Goal: Task Accomplishment & Management: Use online tool/utility

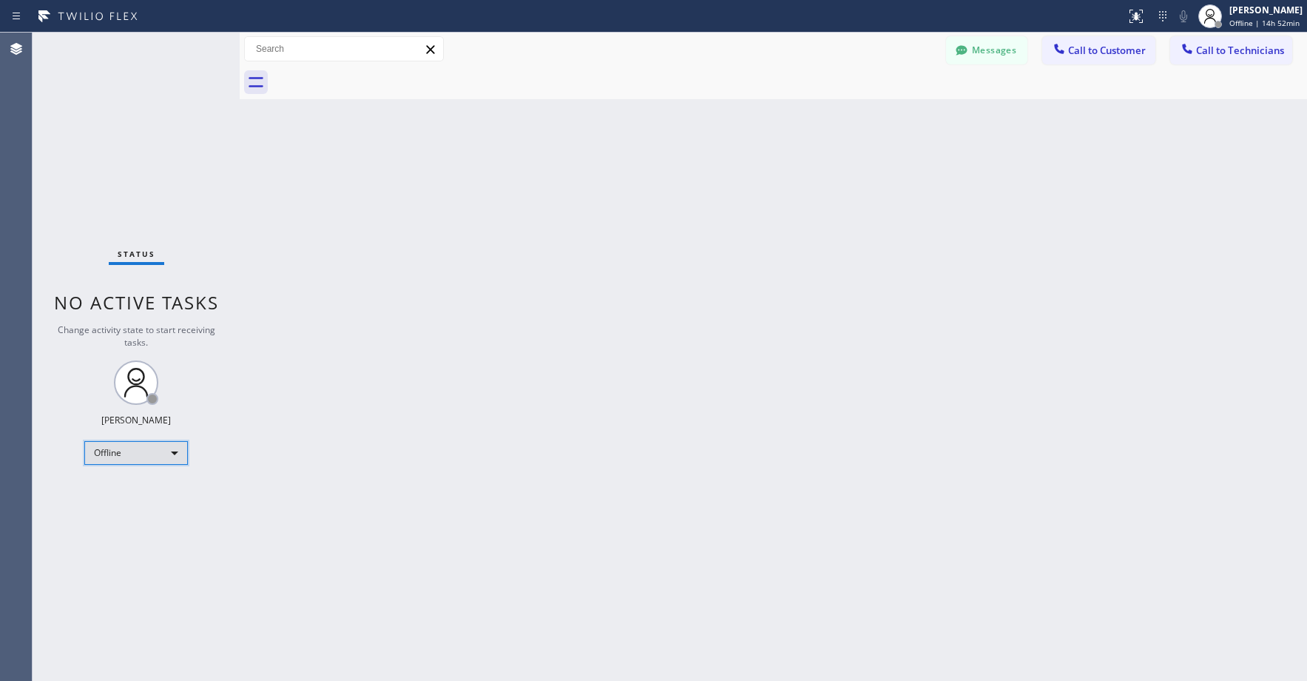
click at [136, 451] on div "Offline" at bounding box center [136, 453] width 104 height 24
click at [117, 508] on li "Unavailable" at bounding box center [135, 511] width 101 height 18
click at [113, 136] on div "Status No active tasks Change activity state to start receiving tasks. [PERSON_…" at bounding box center [136, 357] width 207 height 648
drag, startPoint x: 147, startPoint y: 119, endPoint x: 147, endPoint y: 129, distance: 9.6
click at [147, 123] on div "Status No active tasks Change activity state to start receiving tasks. [PERSON_…" at bounding box center [136, 357] width 207 height 648
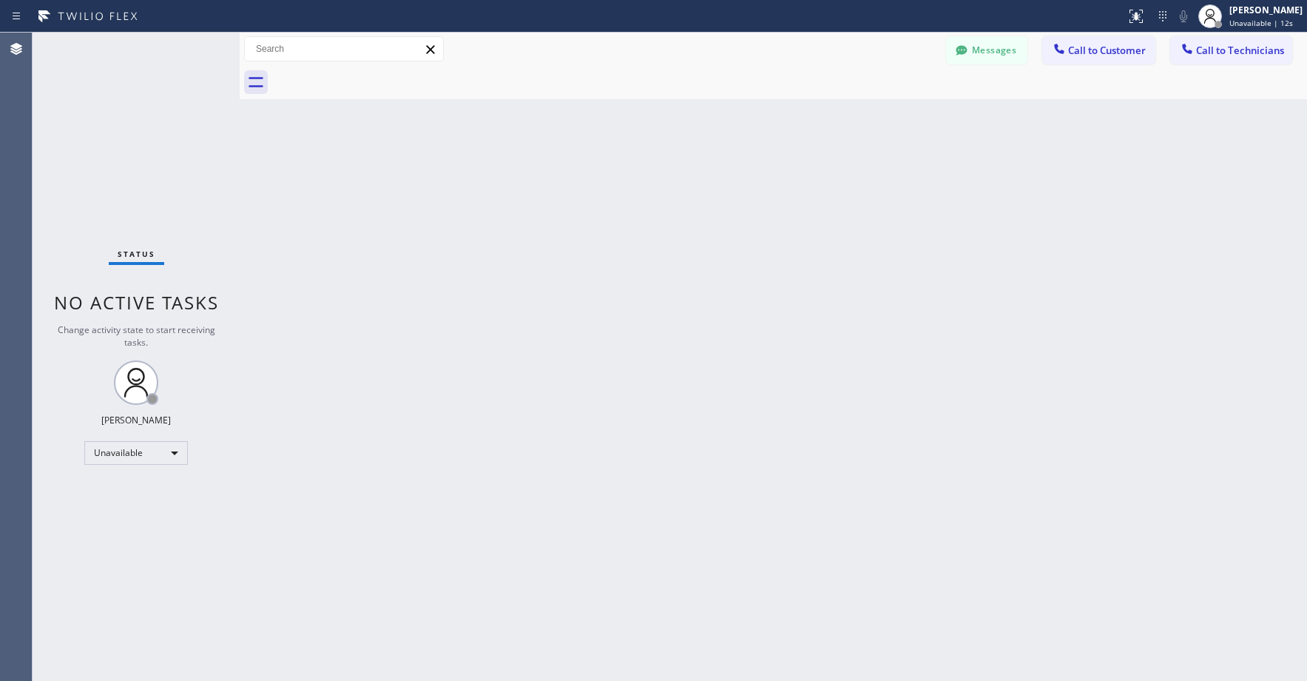
click at [128, 175] on div "Status No active tasks Change activity state to start receiving tasks. [PERSON_…" at bounding box center [136, 357] width 207 height 648
drag, startPoint x: 120, startPoint y: 115, endPoint x: 126, endPoint y: 127, distance: 12.6
click at [121, 115] on div "Status No active tasks Change activity state to start receiving tasks. [PERSON_…" at bounding box center [136, 357] width 207 height 648
click at [155, 112] on div "Status No active tasks Change activity state to start receiving tasks. [PERSON_…" at bounding box center [136, 357] width 207 height 648
click at [124, 93] on div "Status No active tasks Change activity state to start receiving tasks. [PERSON_…" at bounding box center [136, 357] width 207 height 648
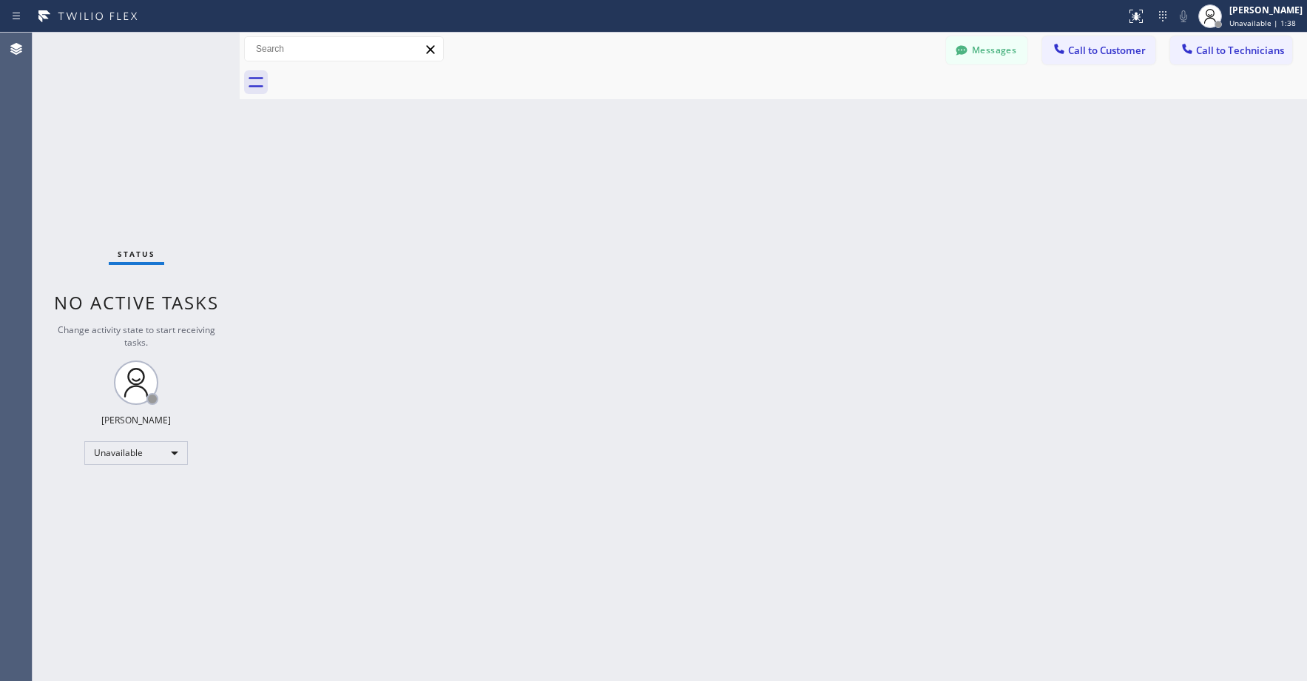
drag, startPoint x: 104, startPoint y: 65, endPoint x: 195, endPoint y: 28, distance: 98.2
click at [105, 67] on div "Status No active tasks Change activity state to start receiving tasks. [PERSON_…" at bounding box center [136, 357] width 207 height 648
click at [113, 164] on div "Status No active tasks Change activity state to start receiving tasks. [PERSON_…" at bounding box center [136, 357] width 207 height 648
click at [155, 165] on div "Status No active tasks Change activity state to start receiving tasks. [PERSON_…" at bounding box center [136, 357] width 207 height 648
click at [89, 98] on div "Status No active tasks Change activity state to start receiving tasks. [PERSON_…" at bounding box center [136, 357] width 207 height 648
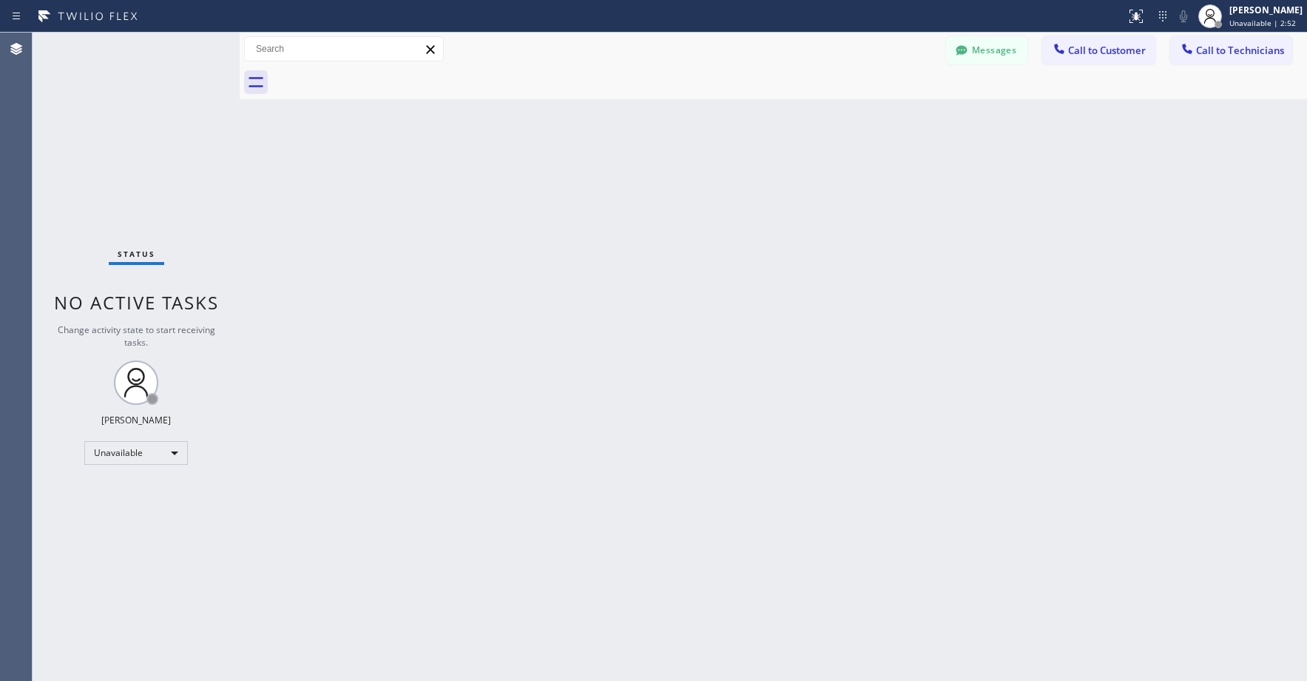
click at [80, 167] on div "Status No active tasks Change activity state to start receiving tasks. [PERSON_…" at bounding box center [136, 357] width 207 height 648
click at [149, 113] on div "Status No active tasks Change activity state to start receiving tasks. [PERSON_…" at bounding box center [136, 357] width 207 height 648
click at [136, 149] on div "Status No active tasks Change activity state to start receiving tasks. [PERSON_…" at bounding box center [136, 357] width 207 height 648
click at [155, 146] on div "Status No active tasks Change activity state to start receiving tasks. [PERSON_…" at bounding box center [136, 357] width 207 height 648
click at [130, 110] on div "Status No active tasks Change activity state to start receiving tasks. [PERSON_…" at bounding box center [136, 357] width 207 height 648
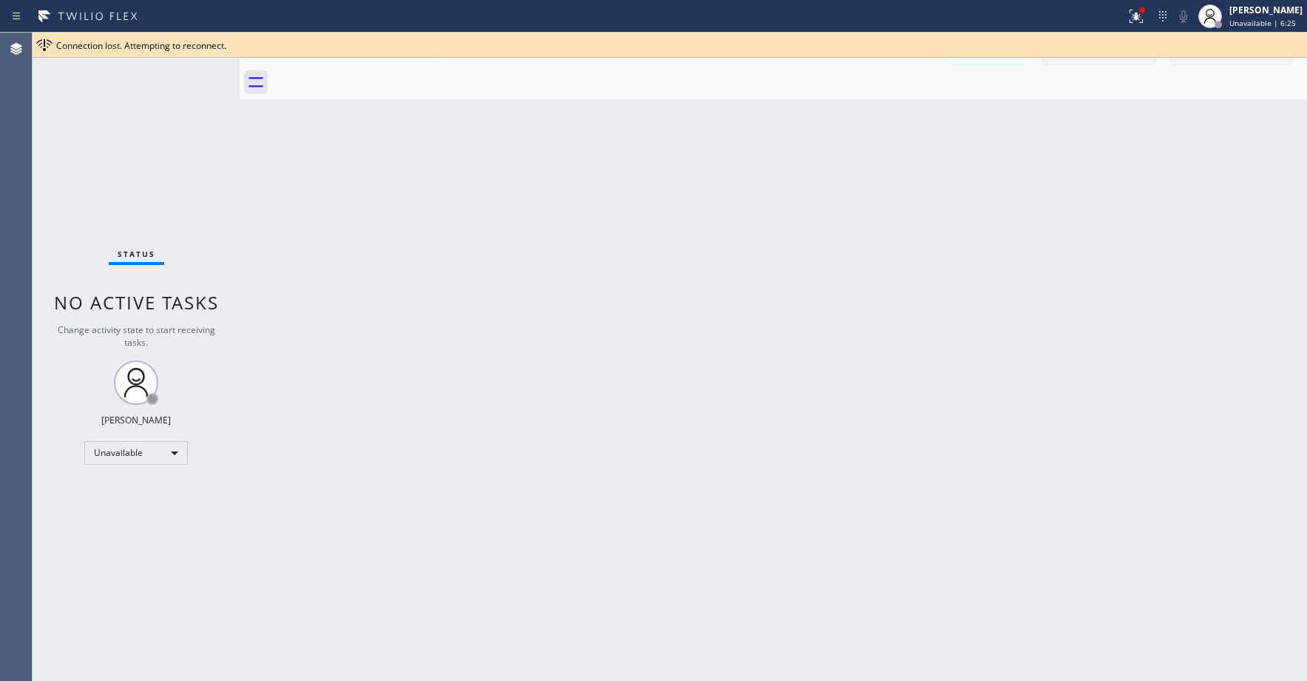
click at [109, 152] on div "Status No active tasks Change activity state to start receiving tasks. [PERSON_…" at bounding box center [136, 357] width 207 height 648
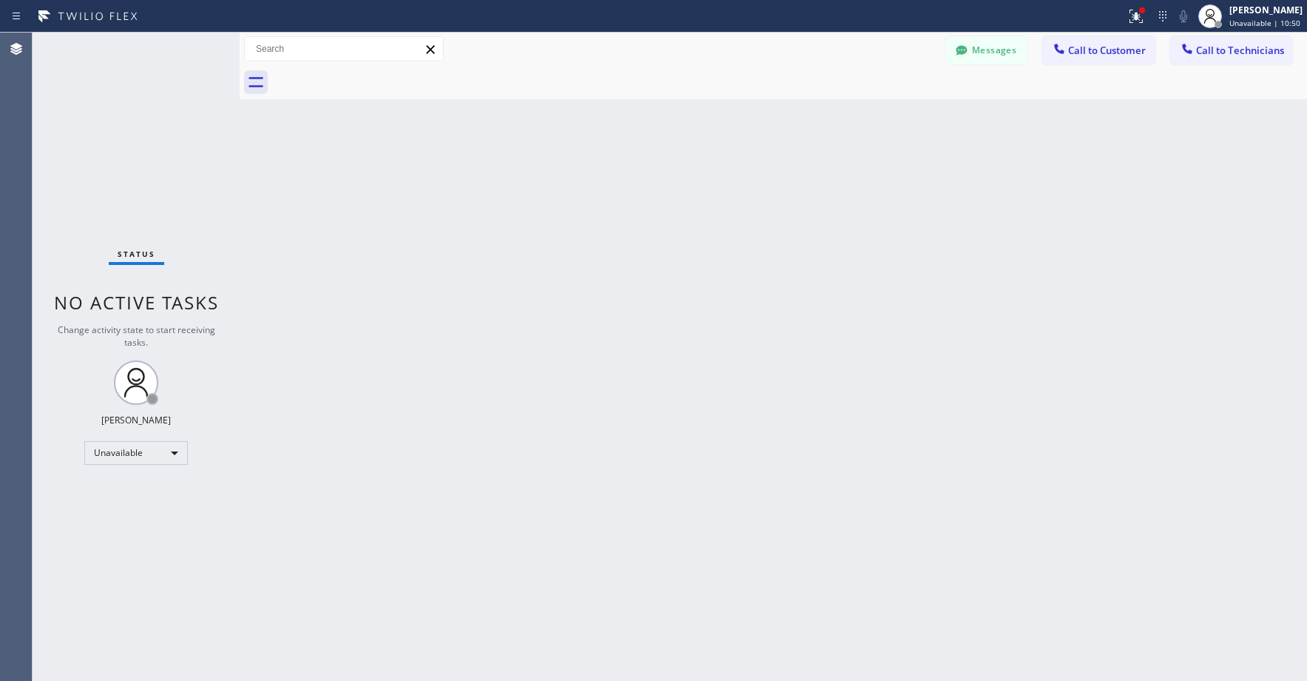
click at [122, 127] on div "Status No active tasks Change activity state to start receiving tasks. [PERSON_…" at bounding box center [136, 357] width 207 height 648
click at [94, 118] on div "Status No active tasks Change activity state to start receiving tasks. [PERSON_…" at bounding box center [136, 357] width 207 height 648
click at [133, 137] on div "Status No active tasks Change activity state to start receiving tasks. [PERSON_…" at bounding box center [136, 357] width 207 height 648
click at [128, 142] on div "Status No active tasks Change activity state to start receiving tasks. [PERSON_…" at bounding box center [136, 357] width 207 height 648
click at [129, 98] on div "Status No active tasks Change activity state to start receiving tasks. [PERSON_…" at bounding box center [136, 357] width 207 height 648
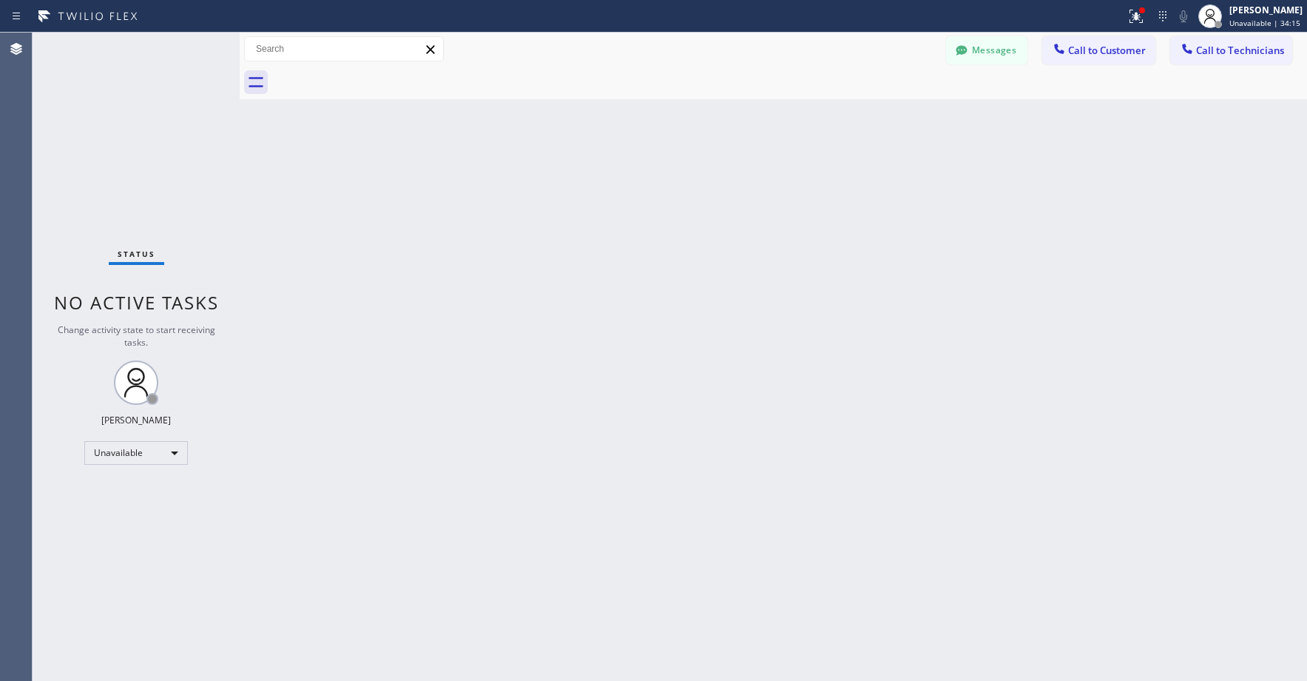
click at [122, 115] on div "Status No active tasks Change activity state to start receiving tasks. [PERSON_…" at bounding box center [136, 357] width 207 height 648
click at [134, 172] on div "Status No active tasks Change activity state to start receiving tasks. [PERSON_…" at bounding box center [136, 357] width 207 height 648
drag, startPoint x: 126, startPoint y: 115, endPoint x: 314, endPoint y: 1, distance: 220.4
click at [127, 115] on div "Status No active tasks Change activity state to start receiving tasks. [PERSON_…" at bounding box center [136, 357] width 207 height 648
drag, startPoint x: 111, startPoint y: 115, endPoint x: 112, endPoint y: 124, distance: 9.0
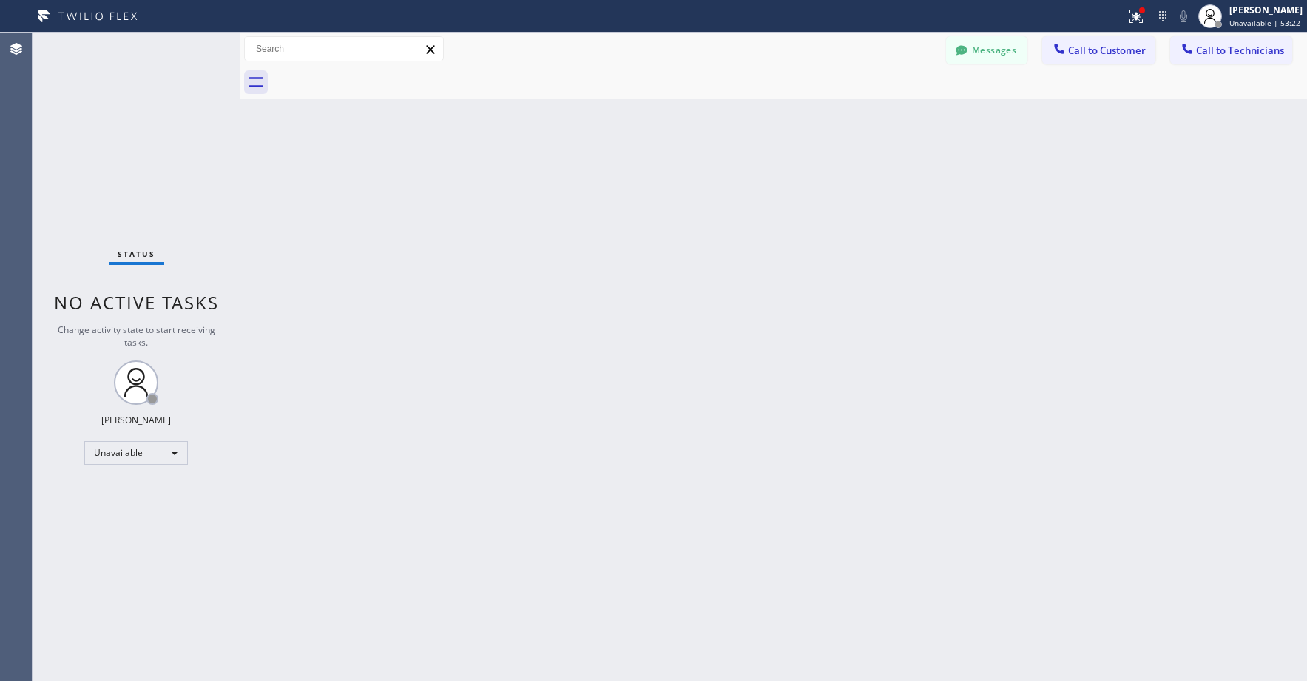
click at [112, 119] on div "Status No active tasks Change activity state to start receiving tasks. [PERSON_…" at bounding box center [136, 357] width 207 height 648
drag, startPoint x: 97, startPoint y: 99, endPoint x: 345, endPoint y: 16, distance: 261.4
click at [98, 99] on div "Status No active tasks Change activity state to start receiving tasks. [PERSON_…" at bounding box center [136, 357] width 207 height 648
click at [119, 89] on div "Status No active tasks Change activity state to start receiving tasks. [PERSON_…" at bounding box center [136, 357] width 207 height 648
click at [1123, 15] on icon at bounding box center [1126, 16] width 18 height 18
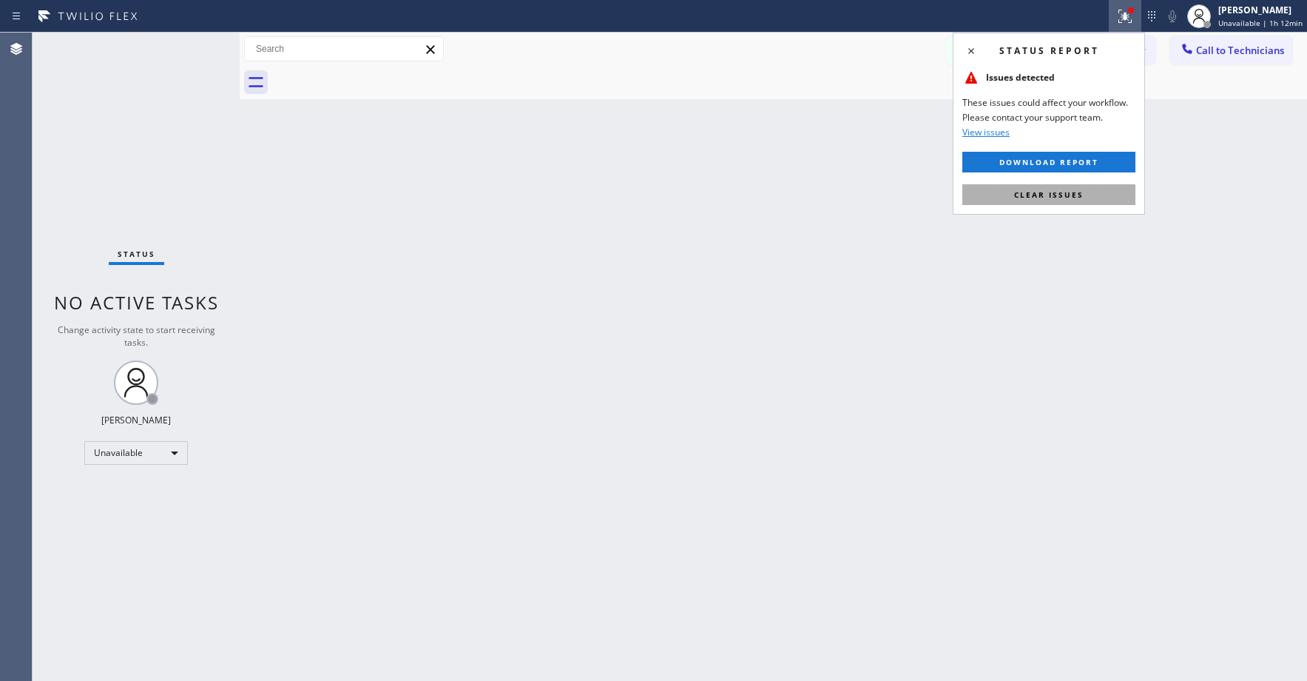
click at [1043, 201] on button "Clear issues" at bounding box center [1049, 194] width 173 height 21
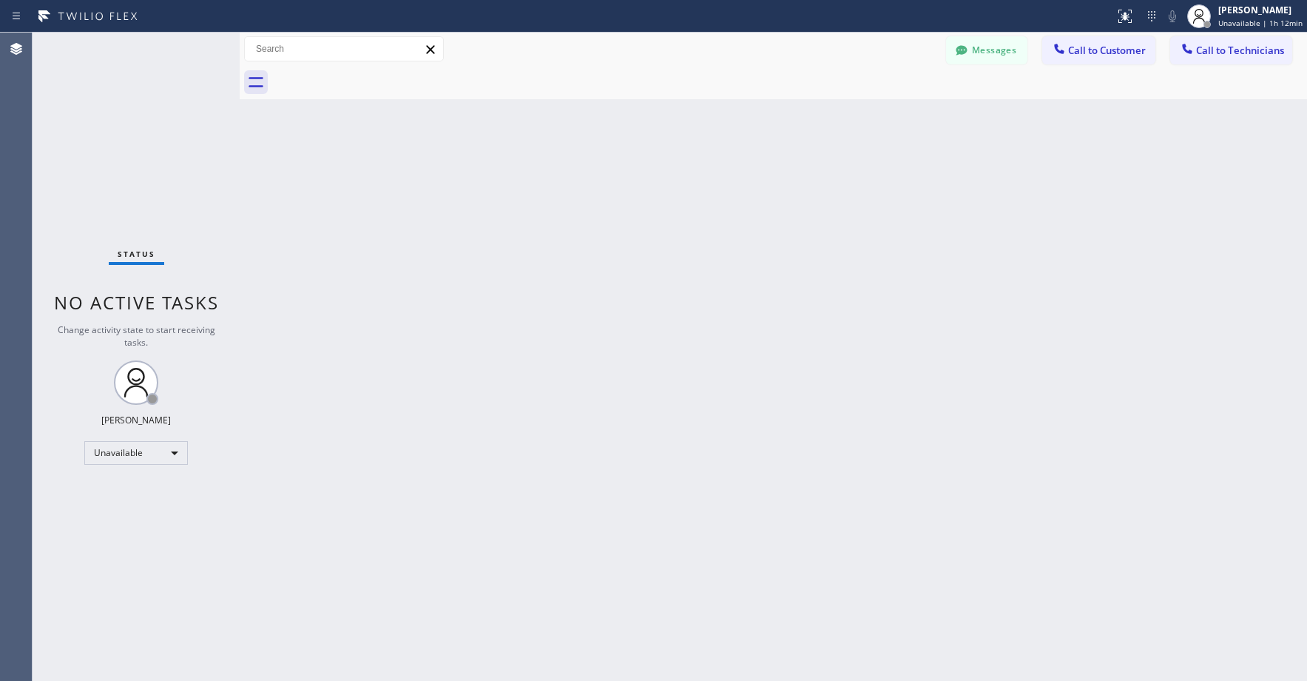
click at [797, 201] on div "Back to Dashboard Change Sender ID Customers Technicians RP [PERSON_NAME] [DATE…" at bounding box center [774, 357] width 1068 height 648
drag, startPoint x: 159, startPoint y: 144, endPoint x: 142, endPoint y: 474, distance: 329.7
click at [159, 149] on div "Status No active tasks Change activity state to start receiving tasks. [PERSON_…" at bounding box center [136, 357] width 207 height 648
click at [106, 98] on div "Status No active tasks Change activity state to start receiving tasks. [PERSON_…" at bounding box center [136, 357] width 207 height 648
click at [155, 210] on div "Status No active tasks Change activity state to start receiving tasks. [PERSON_…" at bounding box center [136, 357] width 207 height 648
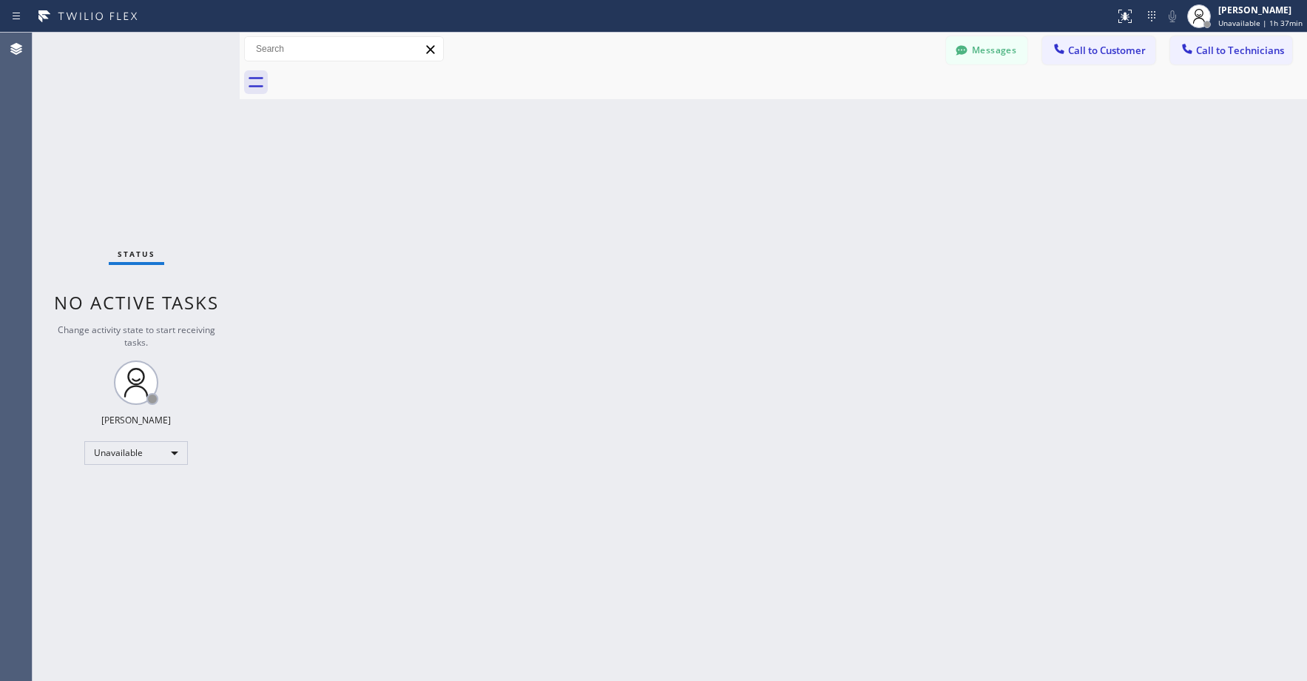
drag, startPoint x: 143, startPoint y: 135, endPoint x: 136, endPoint y: 152, distance: 19.0
click at [143, 135] on div "Status No active tasks Change activity state to start receiving tasks. [PERSON_…" at bounding box center [136, 357] width 207 height 648
click at [115, 107] on div "Status No active tasks Change activity state to start receiving tasks. [PERSON_…" at bounding box center [136, 357] width 207 height 648
drag, startPoint x: 129, startPoint y: 103, endPoint x: 127, endPoint y: 241, distance: 138.4
click at [129, 107] on div "Status No active tasks Change activity state to start receiving tasks. [PERSON_…" at bounding box center [136, 357] width 207 height 648
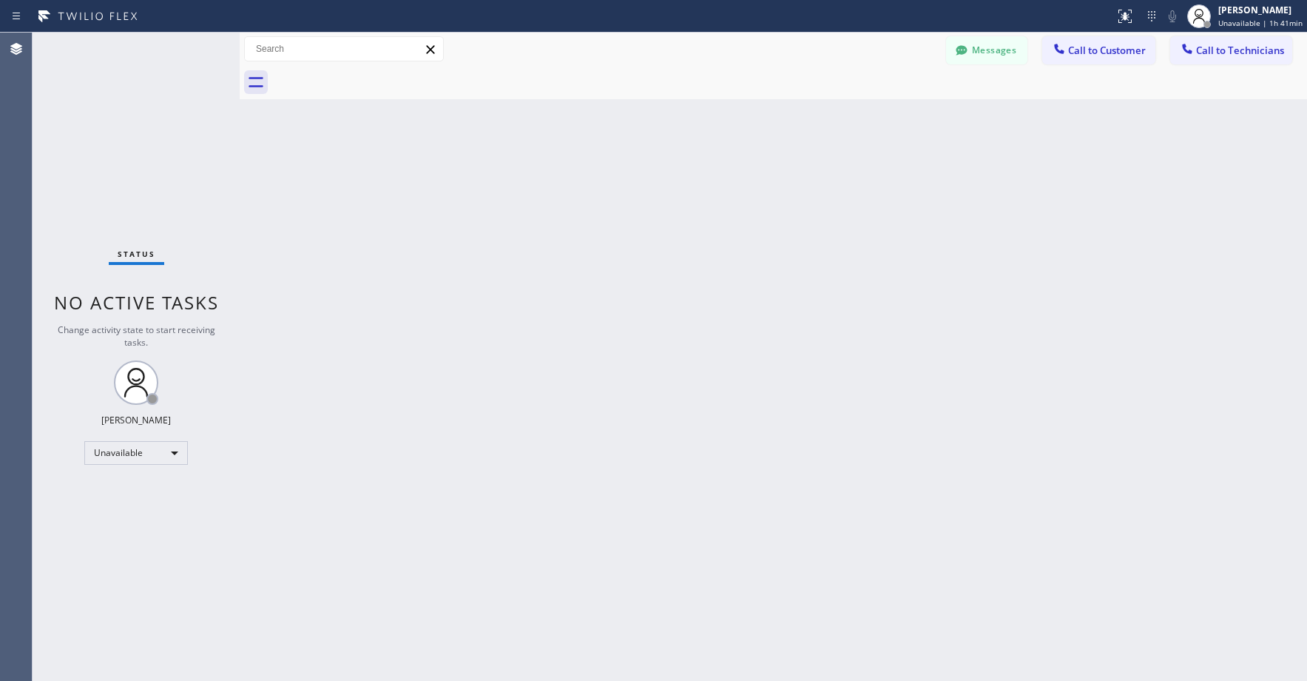
click at [148, 150] on div "Status No active tasks Change activity state to start receiving tasks. [PERSON_…" at bounding box center [136, 357] width 207 height 648
click at [98, 147] on div "Status No active tasks Change activity state to start receiving tasks. [PERSON_…" at bounding box center [136, 357] width 207 height 648
click at [1215, 60] on button "Call to Technicians" at bounding box center [1232, 50] width 122 height 28
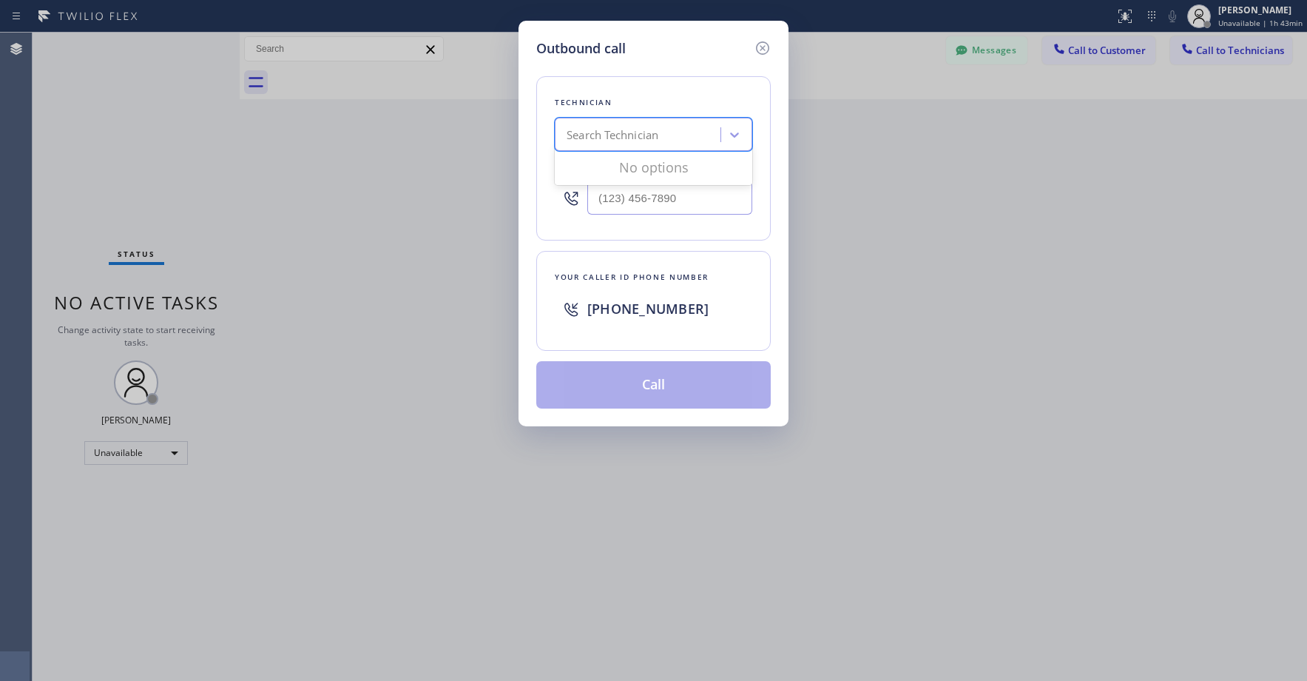
click at [656, 131] on div "Search Technician" at bounding box center [613, 135] width 92 height 17
type input "nizam"
click at [622, 167] on div "[PERSON_NAME]" at bounding box center [654, 165] width 198 height 27
type input "[PHONE_NUMBER]"
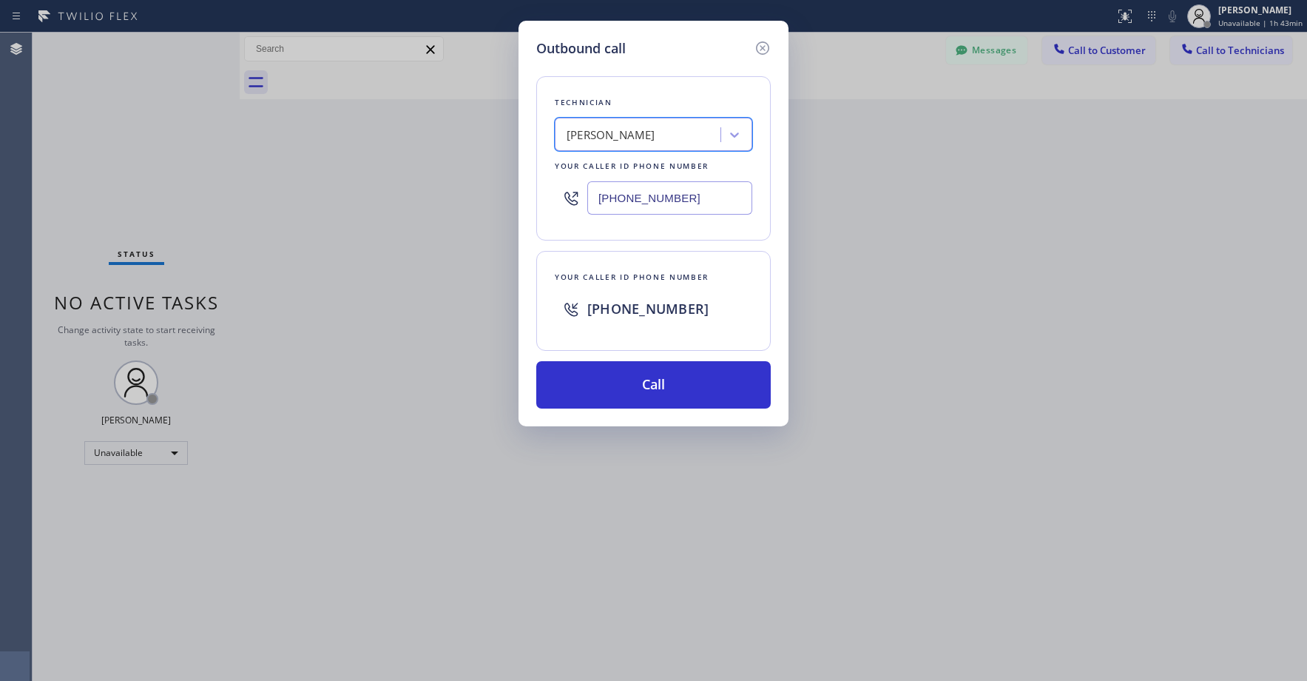
click at [758, 46] on icon at bounding box center [763, 48] width 18 height 18
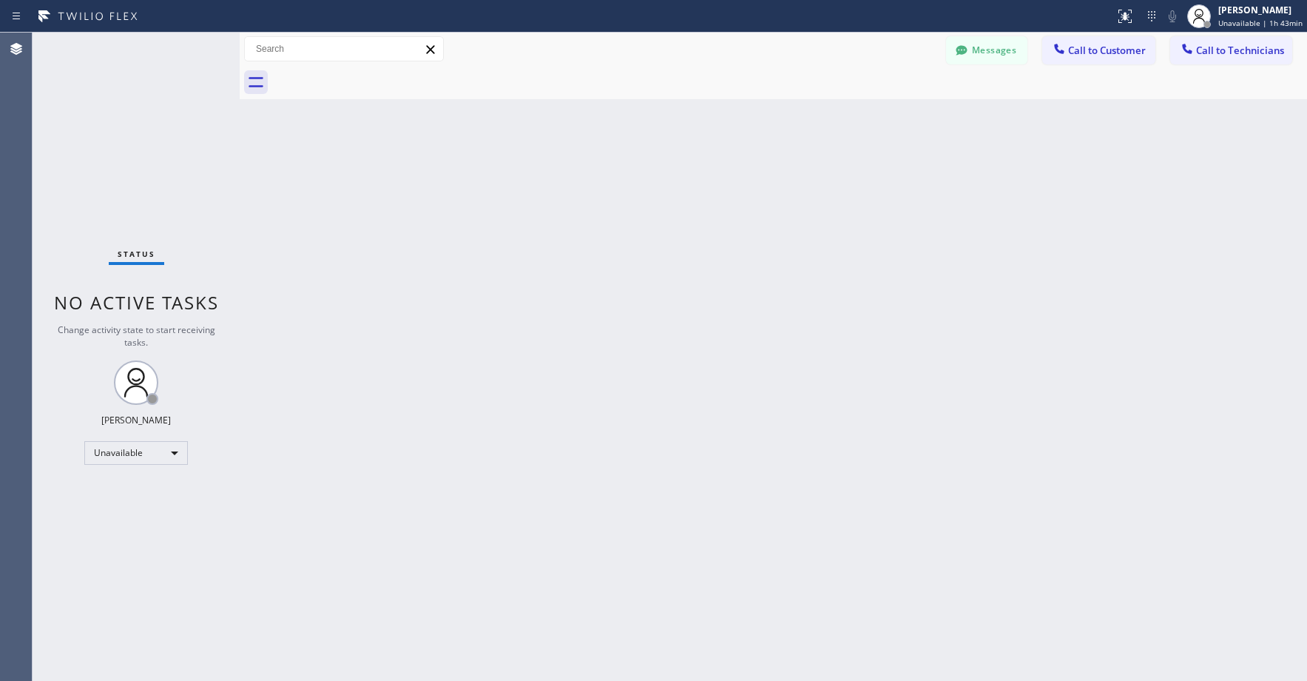
drag, startPoint x: 906, startPoint y: 178, endPoint x: 1008, endPoint y: 455, distance: 295.4
click at [909, 183] on div "Back to Dashboard Change Sender ID Customers Technicians RP [PERSON_NAME] [DATE…" at bounding box center [774, 357] width 1068 height 648
drag, startPoint x: 178, startPoint y: 131, endPoint x: 136, endPoint y: 263, distance: 138.8
click at [178, 135] on div "Status No active tasks Change activity state to start receiving tasks. [PERSON_…" at bounding box center [136, 357] width 207 height 648
click at [119, 454] on div "Unavailable" at bounding box center [136, 453] width 104 height 24
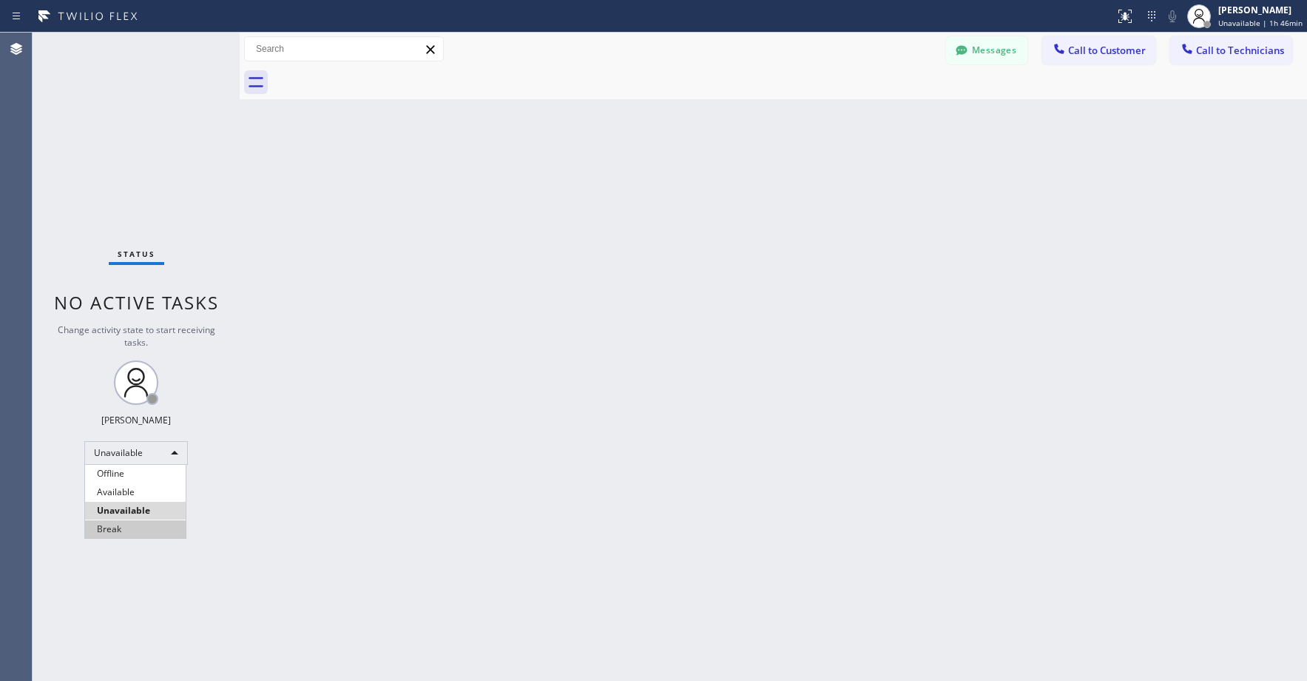
click at [125, 525] on li "Break" at bounding box center [135, 529] width 101 height 18
click at [145, 146] on div "Status No active tasks Change activity state to start receiving tasks. [PERSON_…" at bounding box center [136, 357] width 207 height 648
click at [132, 451] on div "Break" at bounding box center [136, 453] width 104 height 24
click at [112, 505] on li "Unavailable" at bounding box center [135, 511] width 101 height 18
click at [136, 91] on div "Status No active tasks Change activity state to start receiving tasks. [PERSON_…" at bounding box center [136, 357] width 207 height 648
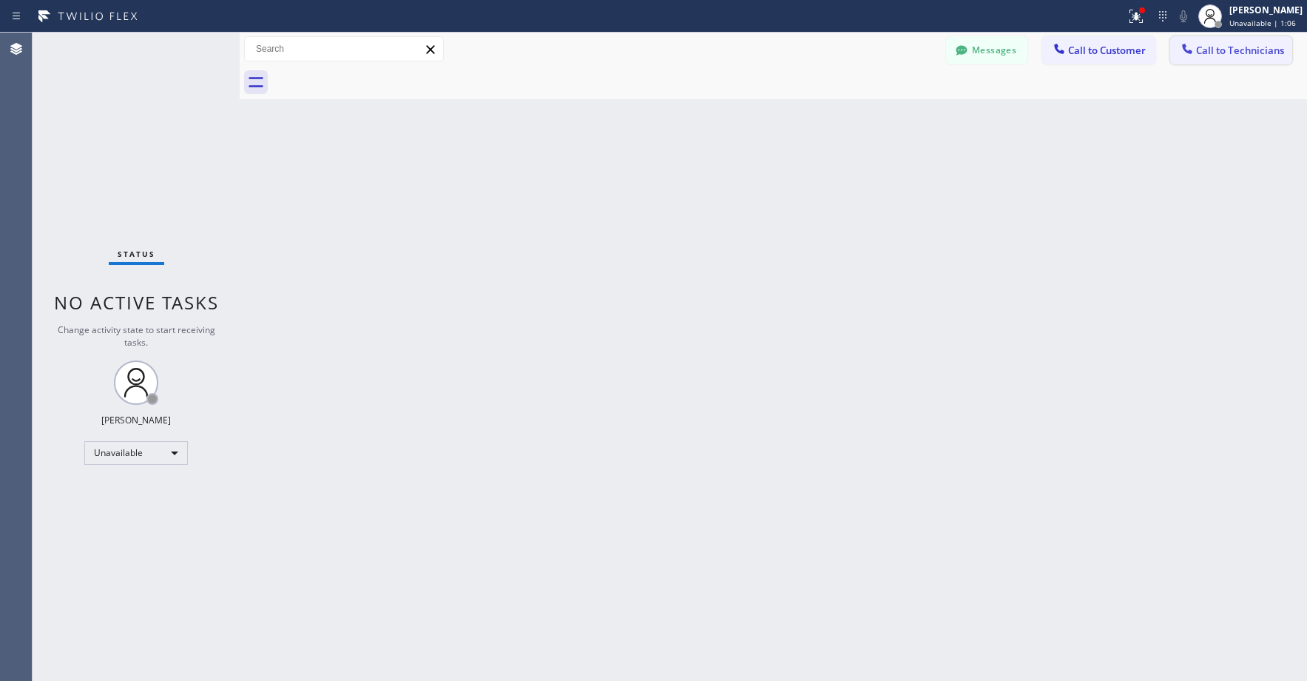
click at [1240, 49] on span "Call to Technicians" at bounding box center [1240, 50] width 88 height 13
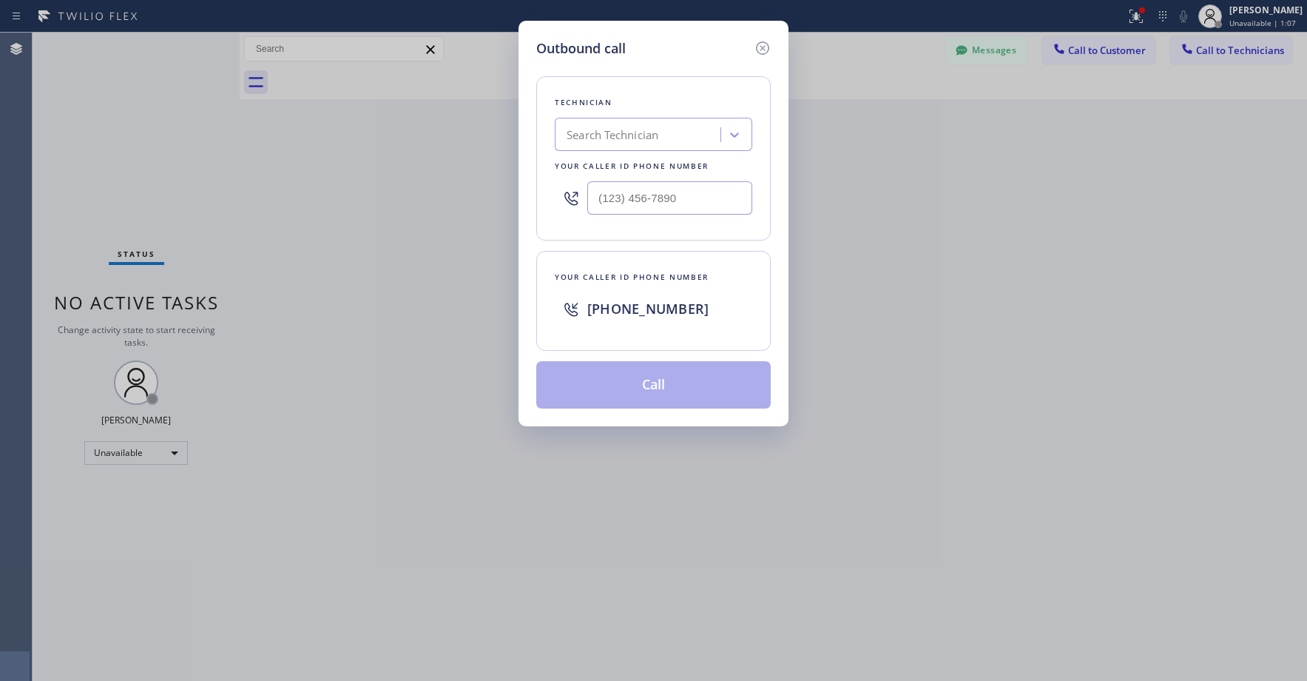
click at [627, 134] on div "Search Technician" at bounding box center [613, 135] width 92 height 17
type input "sf [PERSON_NAME]"
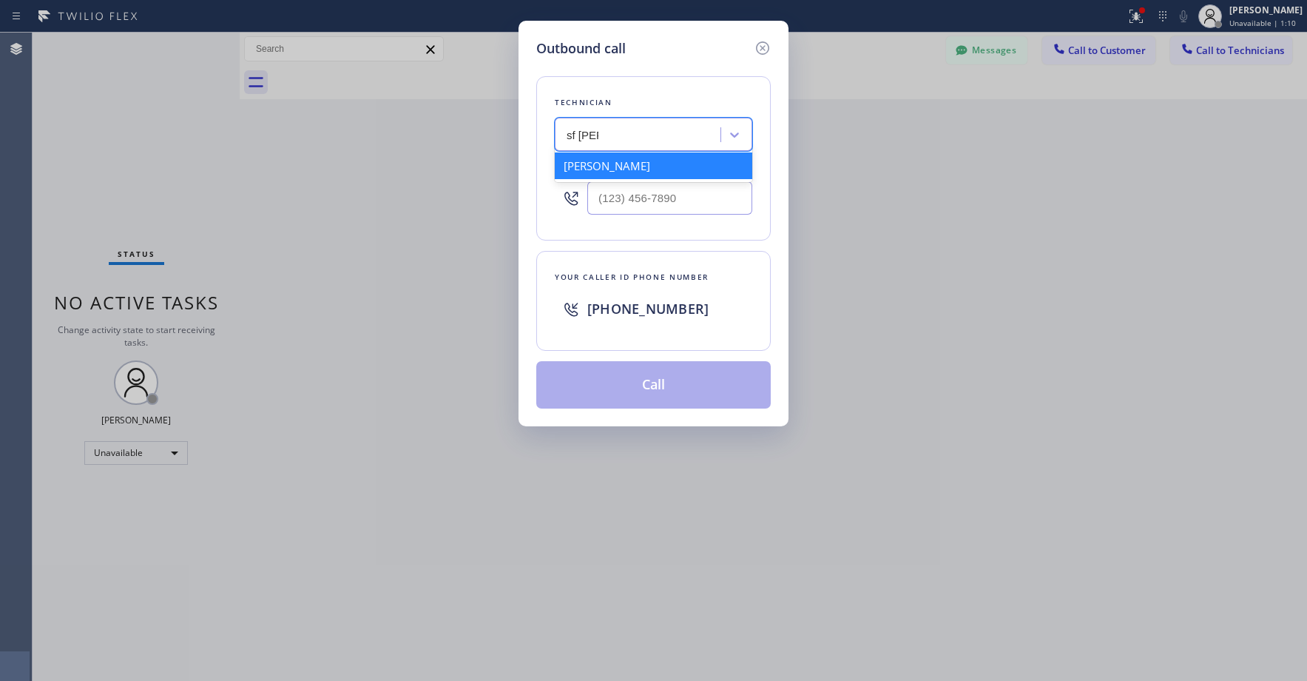
click at [630, 169] on div "[PERSON_NAME]" at bounding box center [654, 165] width 198 height 27
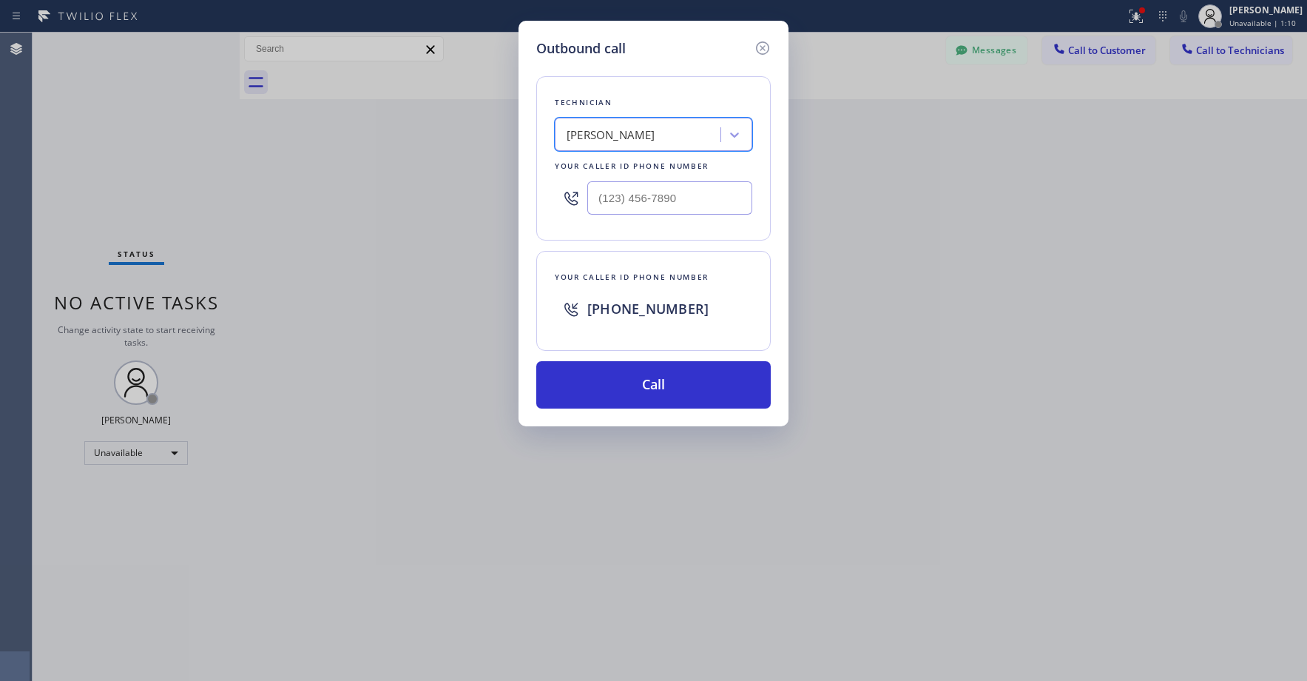
type input "[PHONE_NUMBER]"
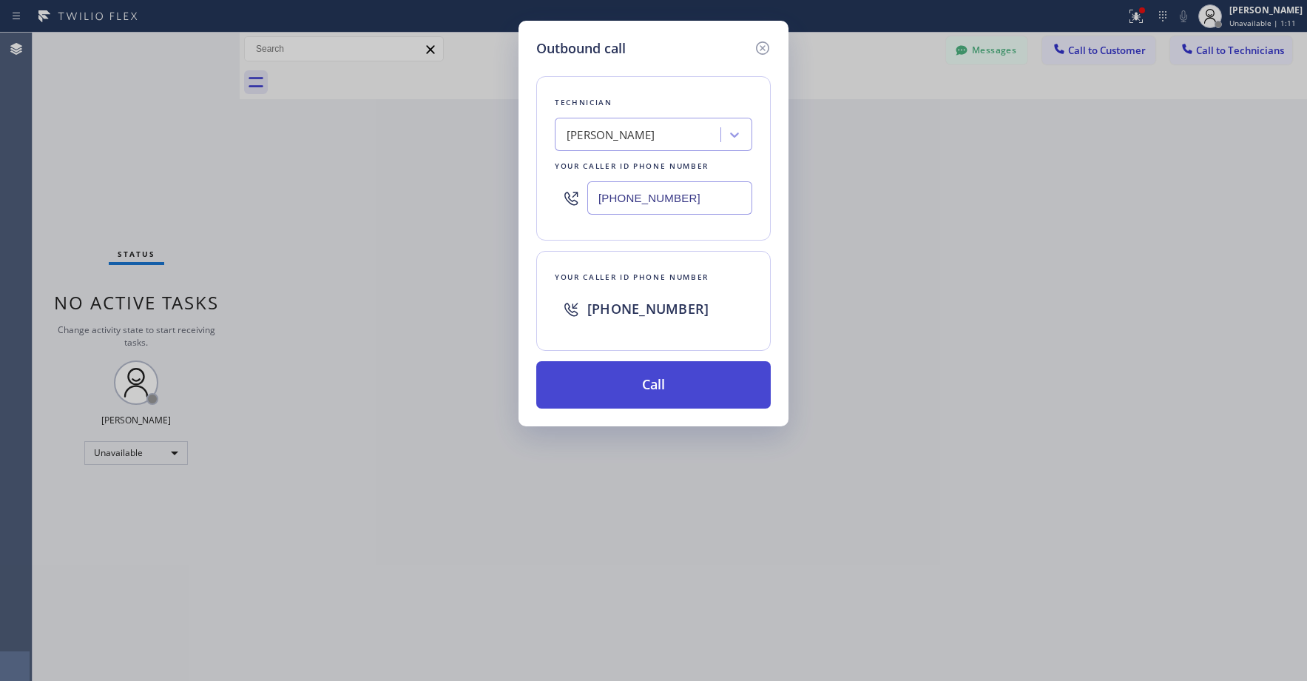
click at [667, 397] on button "Call" at bounding box center [653, 384] width 235 height 47
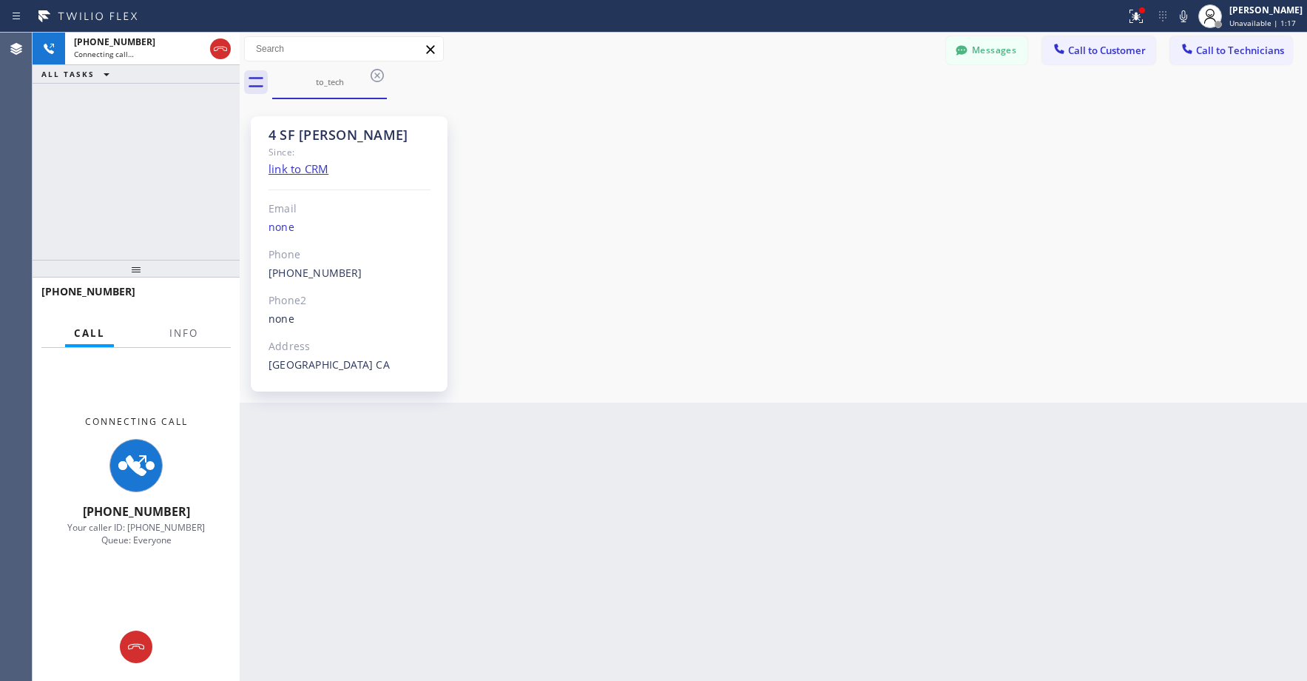
click at [127, 170] on div "[PHONE_NUMBER] Connecting call… ALL TASKS ALL TASKS ACTIVE TASKS TASKS IN WRAP …" at bounding box center [136, 146] width 207 height 227
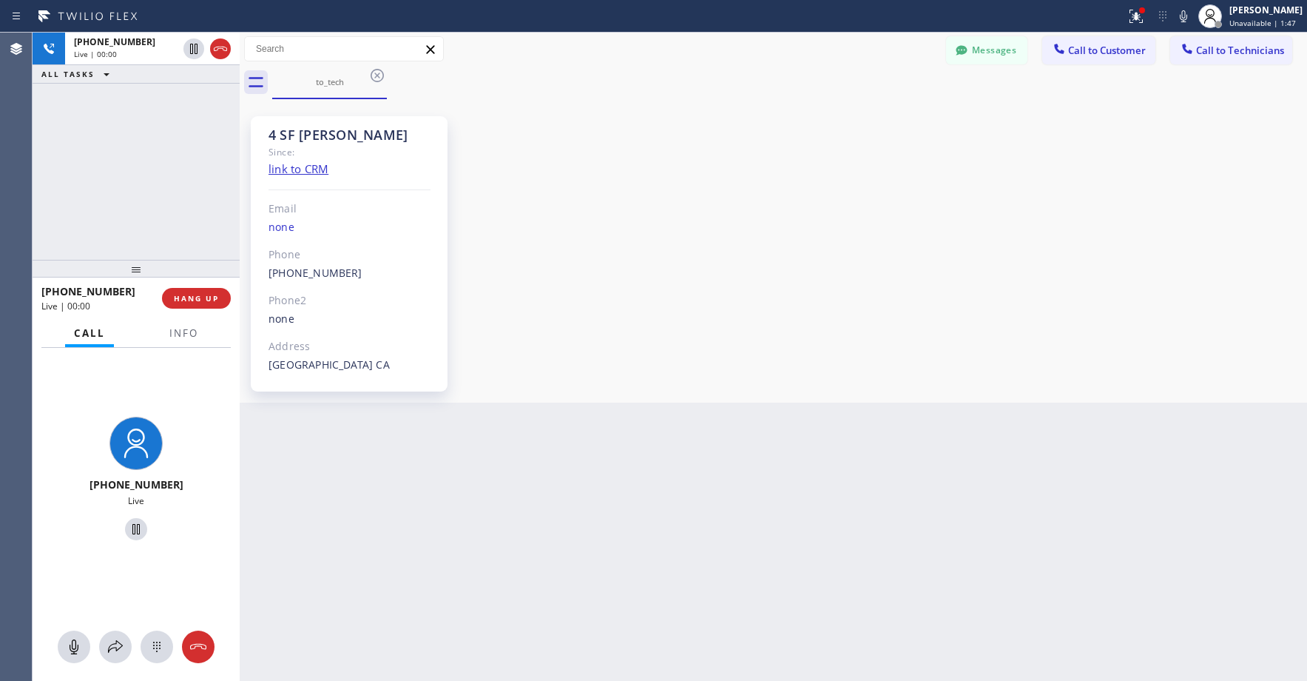
click at [120, 154] on div "[PHONE_NUMBER] Live | 00:00 ALL TASKS ALL TASKS ACTIVE TASKS TASKS IN WRAP UP" at bounding box center [136, 146] width 207 height 227
click at [223, 52] on icon at bounding box center [221, 49] width 18 height 18
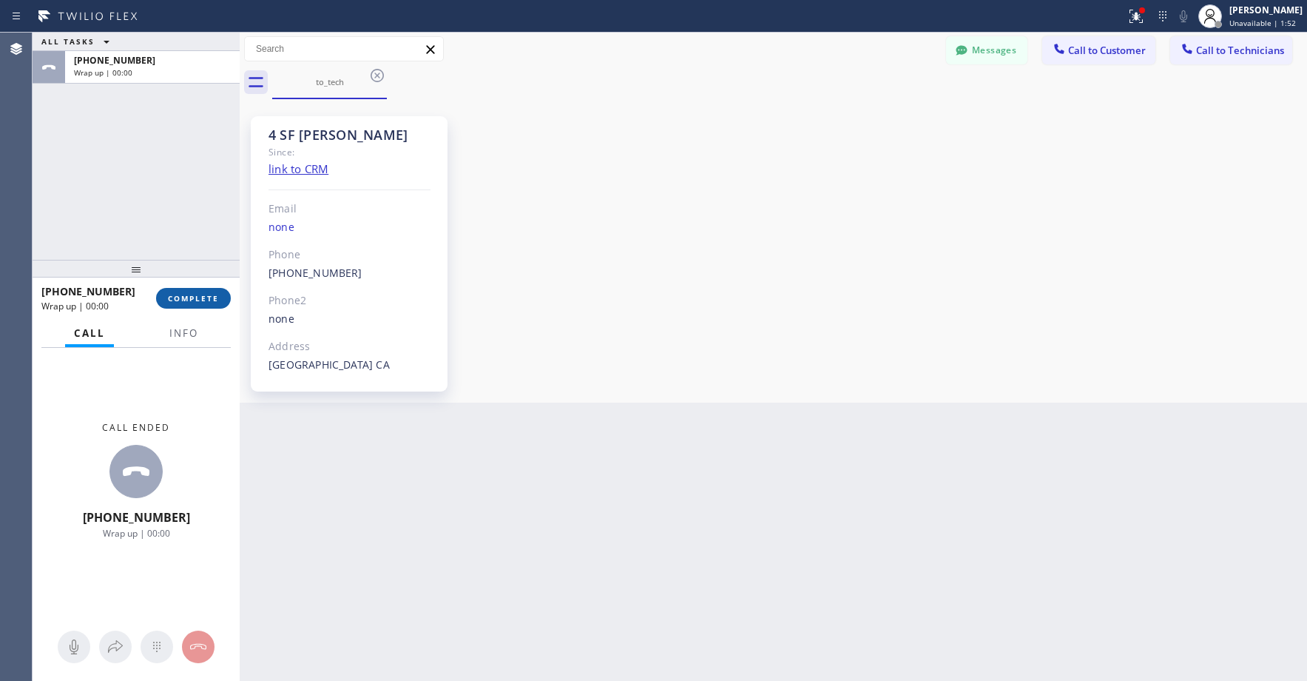
click at [211, 303] on span "COMPLETE" at bounding box center [193, 298] width 51 height 10
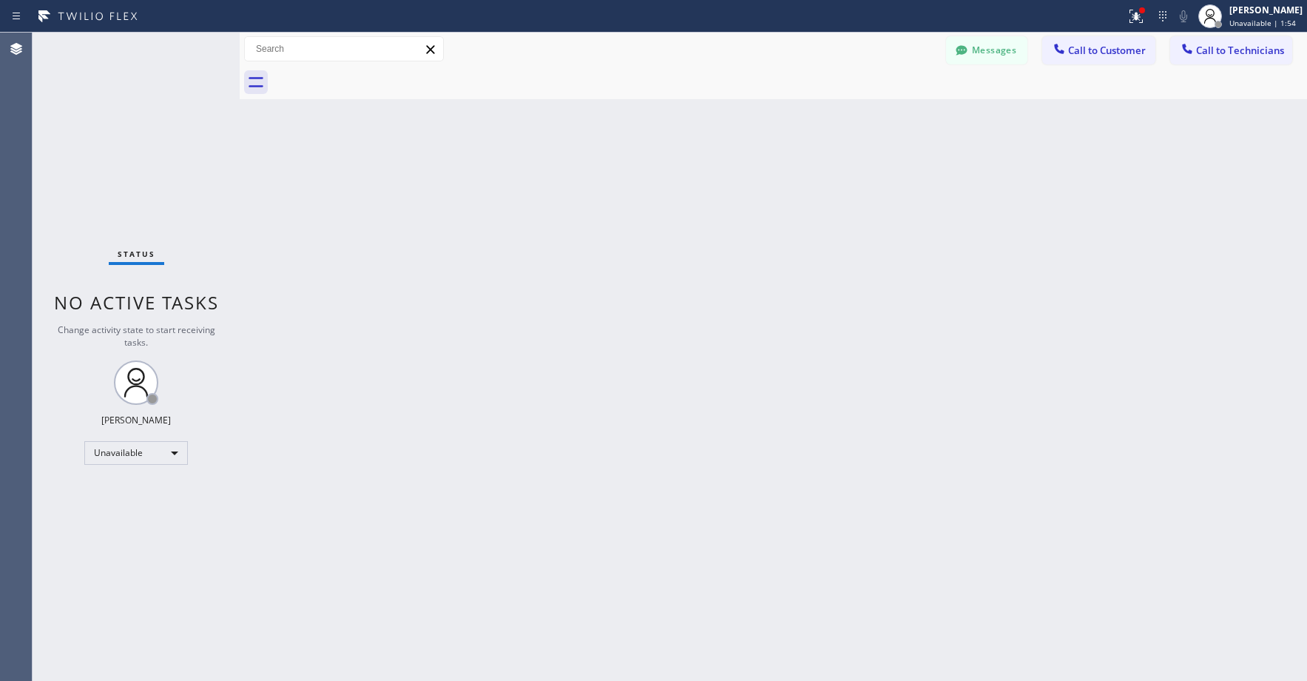
click at [1246, 64] on div "Messages Call to Customer Call to Technicians Outbound call Location [GEOGRAPHI…" at bounding box center [774, 49] width 1068 height 33
click at [1219, 47] on span "Call to Technicians" at bounding box center [1240, 50] width 88 height 13
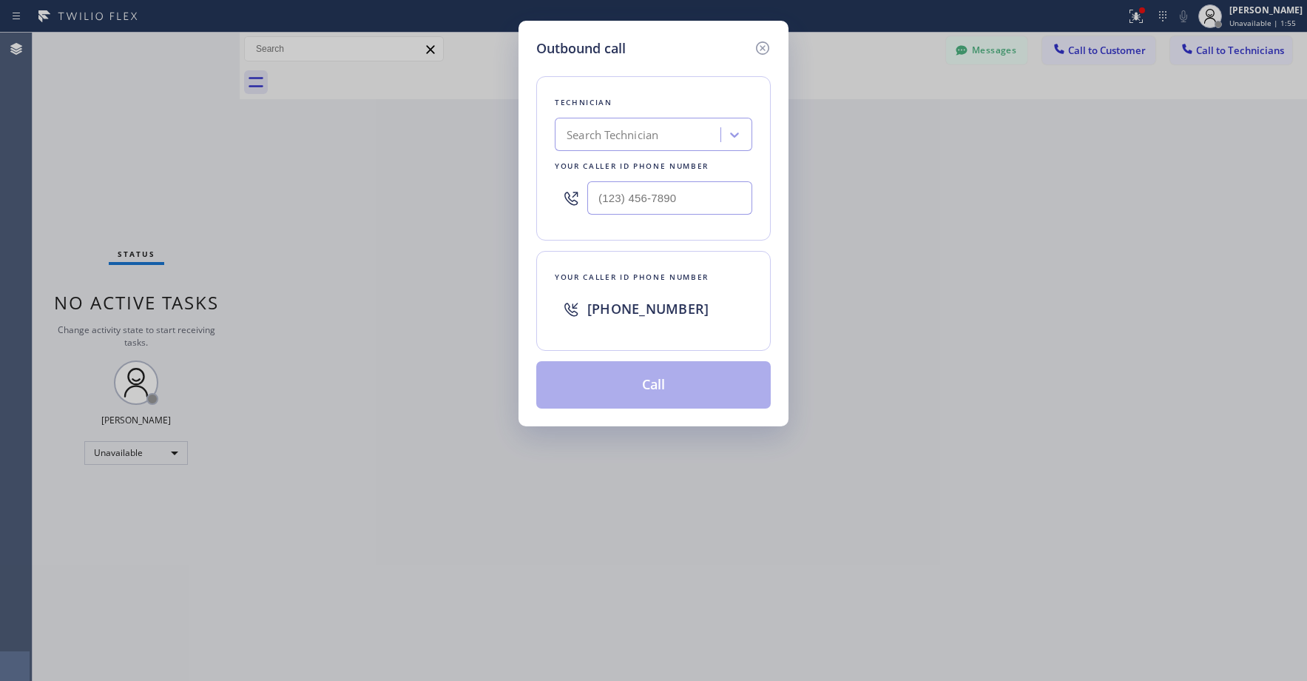
click at [621, 140] on div "Search Technician" at bounding box center [613, 135] width 92 height 17
type input "sf [PERSON_NAME]"
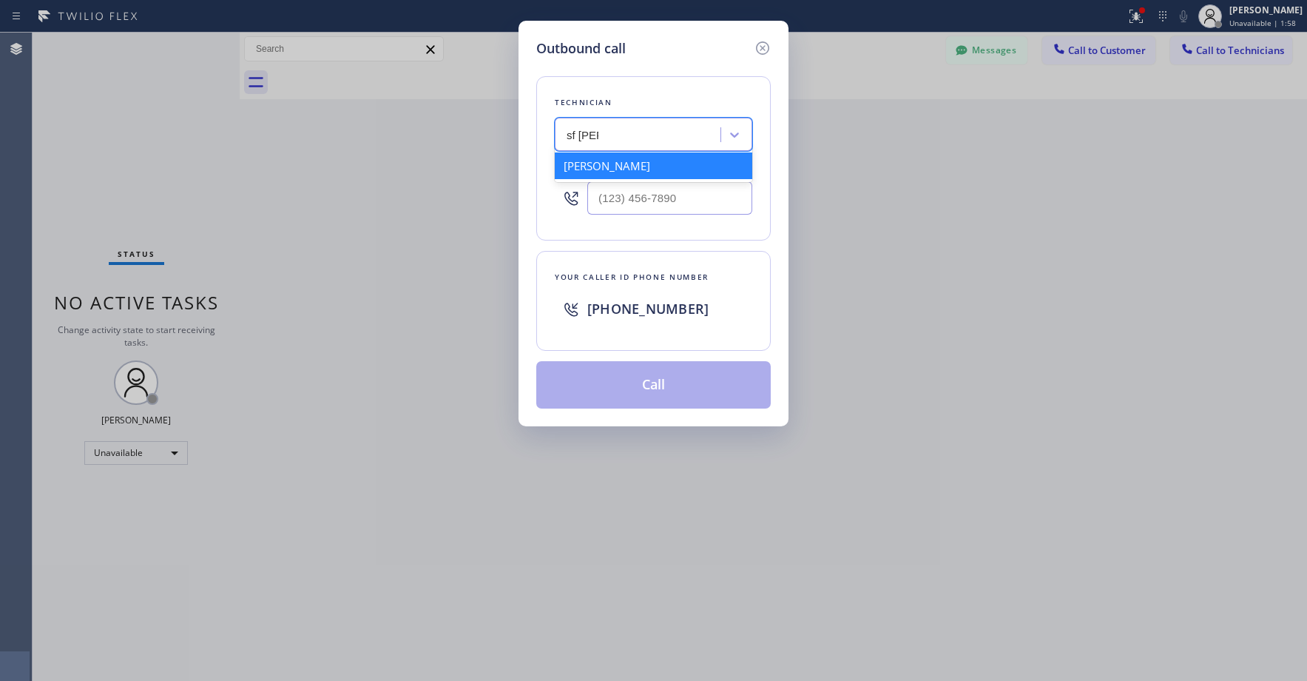
click at [625, 161] on div "[PERSON_NAME]" at bounding box center [654, 165] width 198 height 27
type input "[PHONE_NUMBER]"
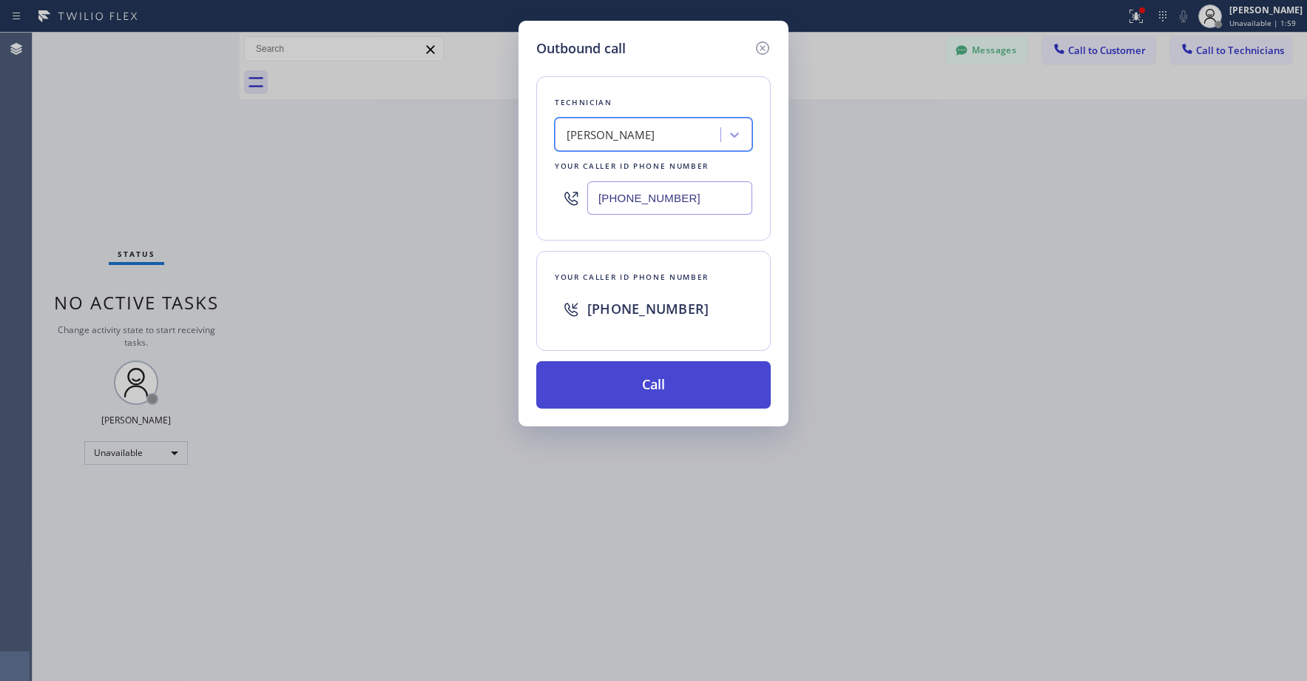
click at [644, 387] on button "Call" at bounding box center [653, 384] width 235 height 47
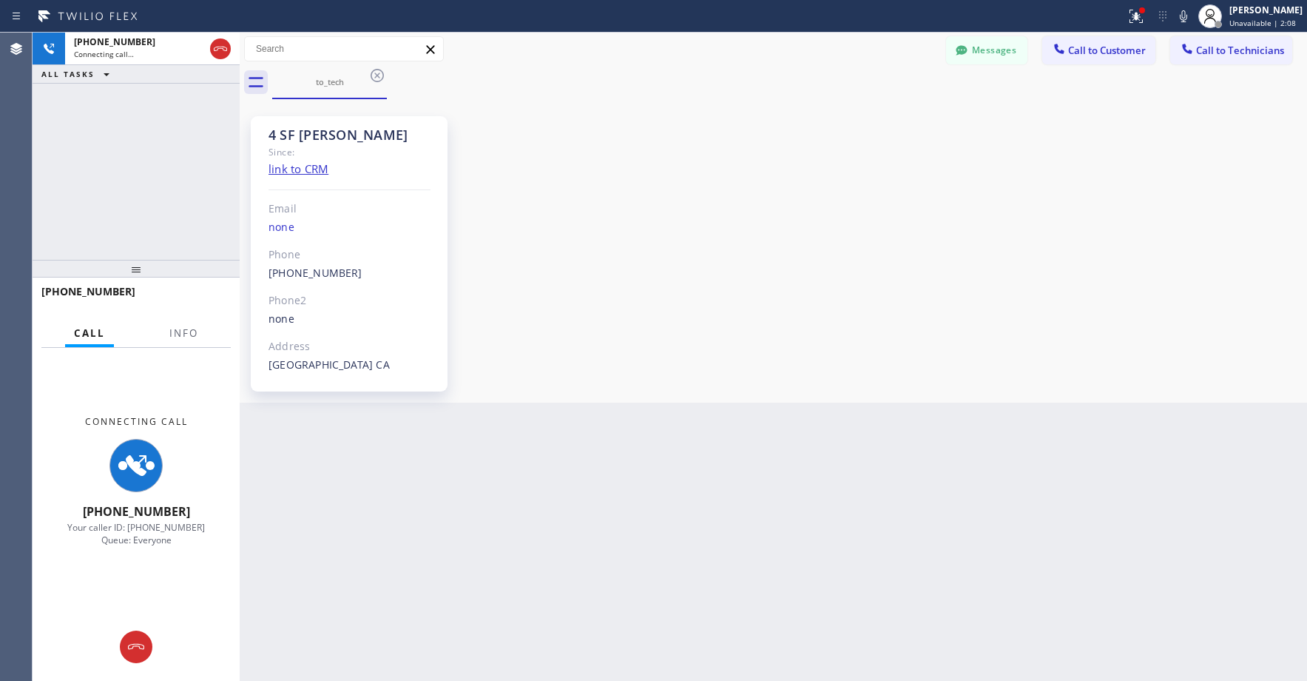
click at [135, 144] on div "[PHONE_NUMBER] Connecting call… ALL TASKS ALL TASKS ACTIVE TASKS TASKS IN WRAP …" at bounding box center [136, 146] width 207 height 227
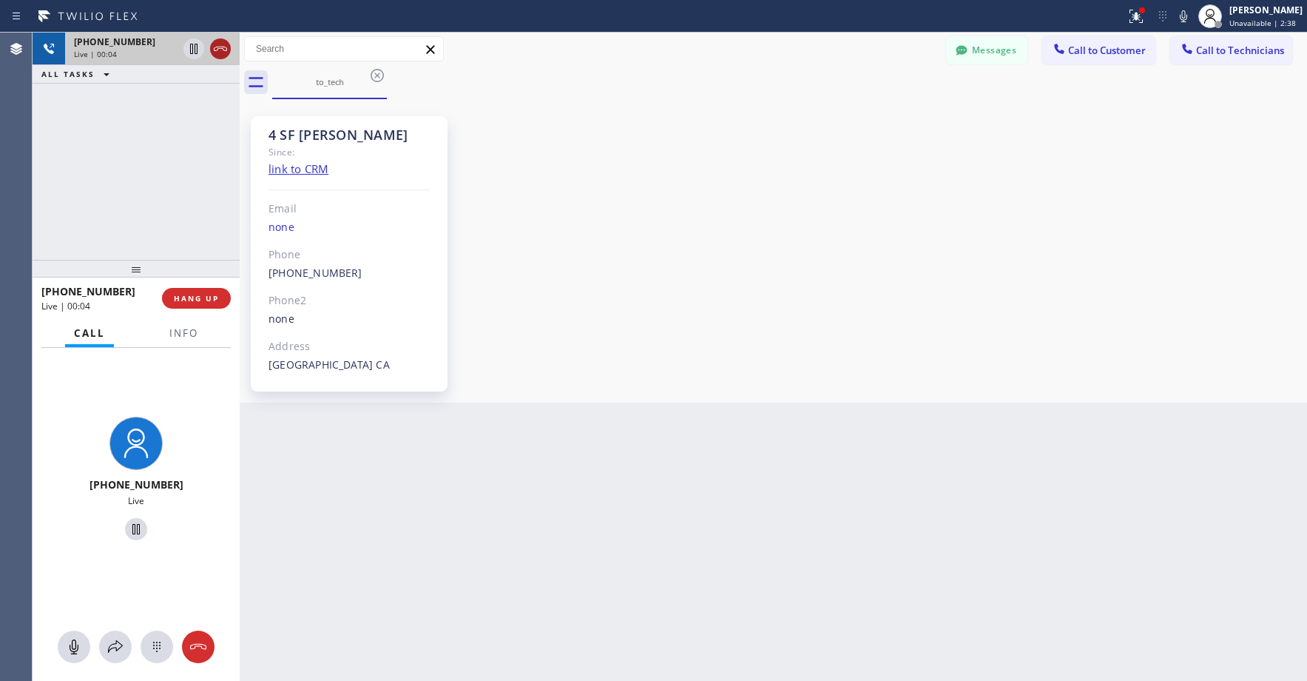
click at [213, 50] on icon at bounding box center [221, 49] width 18 height 18
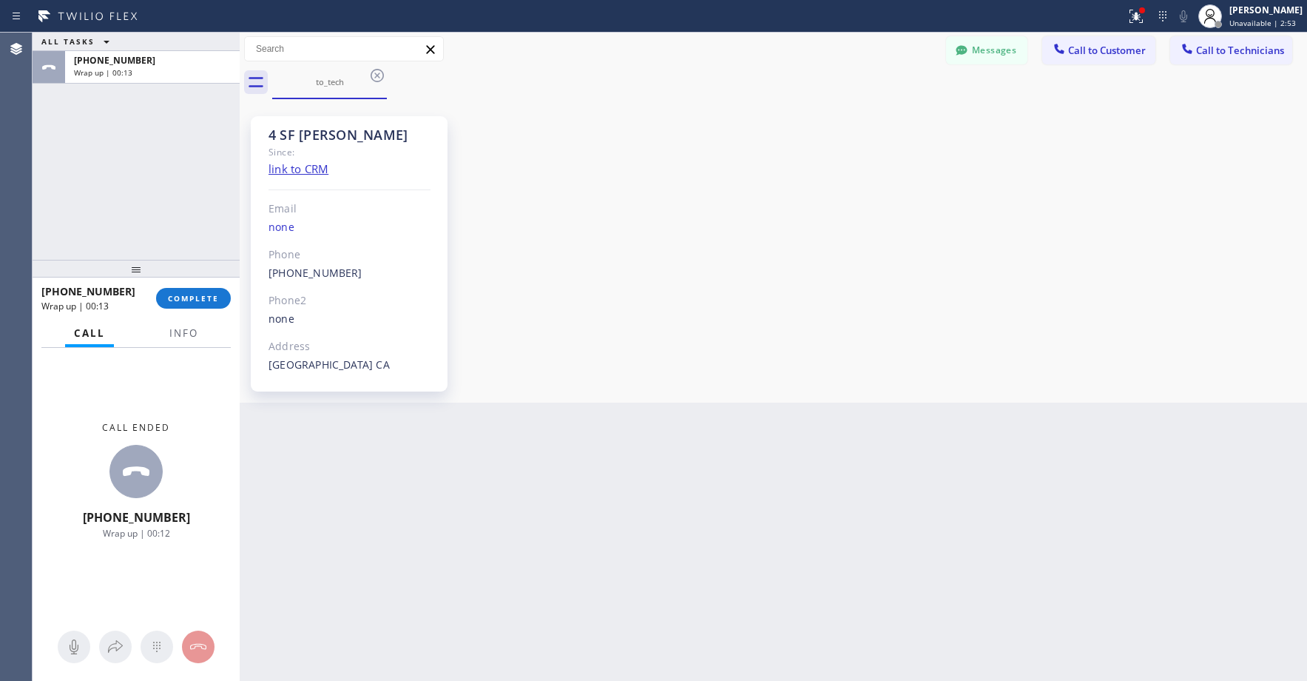
click at [57, 142] on div "ALL TASKS ALL TASKS ACTIVE TASKS TASKS IN WRAP UP [PHONE_NUMBER] Wrap up | 00:13" at bounding box center [136, 146] width 207 height 227
click at [199, 302] on span "COMPLETE" at bounding box center [193, 298] width 51 height 10
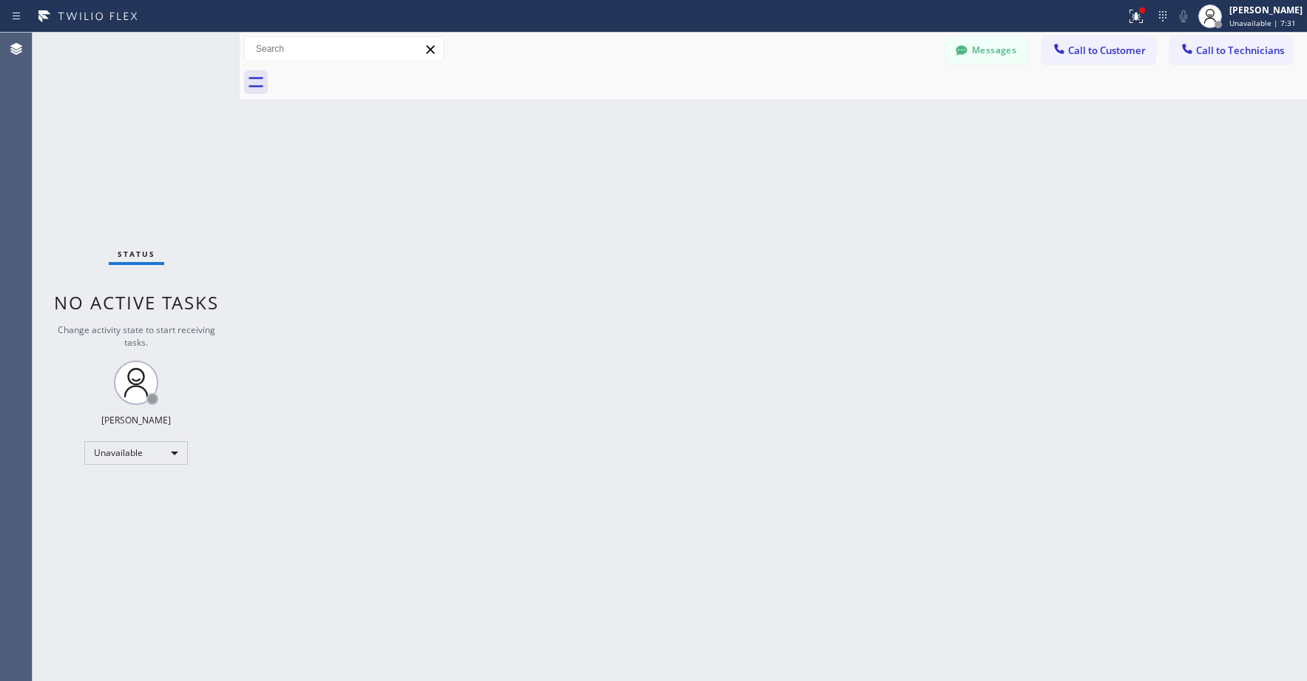
click at [104, 155] on div "Status No active tasks Change activity state to start receiving tasks. [PERSON_…" at bounding box center [136, 357] width 207 height 648
click at [157, 150] on div "Status No active tasks Change activity state to start receiving tasks. [PERSON_…" at bounding box center [136, 357] width 207 height 648
drag, startPoint x: 124, startPoint y: 135, endPoint x: 784, endPoint y: 92, distance: 661.4
click at [129, 135] on div "Status No active tasks Change activity state to start receiving tasks. [PERSON_…" at bounding box center [136, 357] width 207 height 648
click at [1211, 55] on span "Call to Technicians" at bounding box center [1240, 50] width 88 height 13
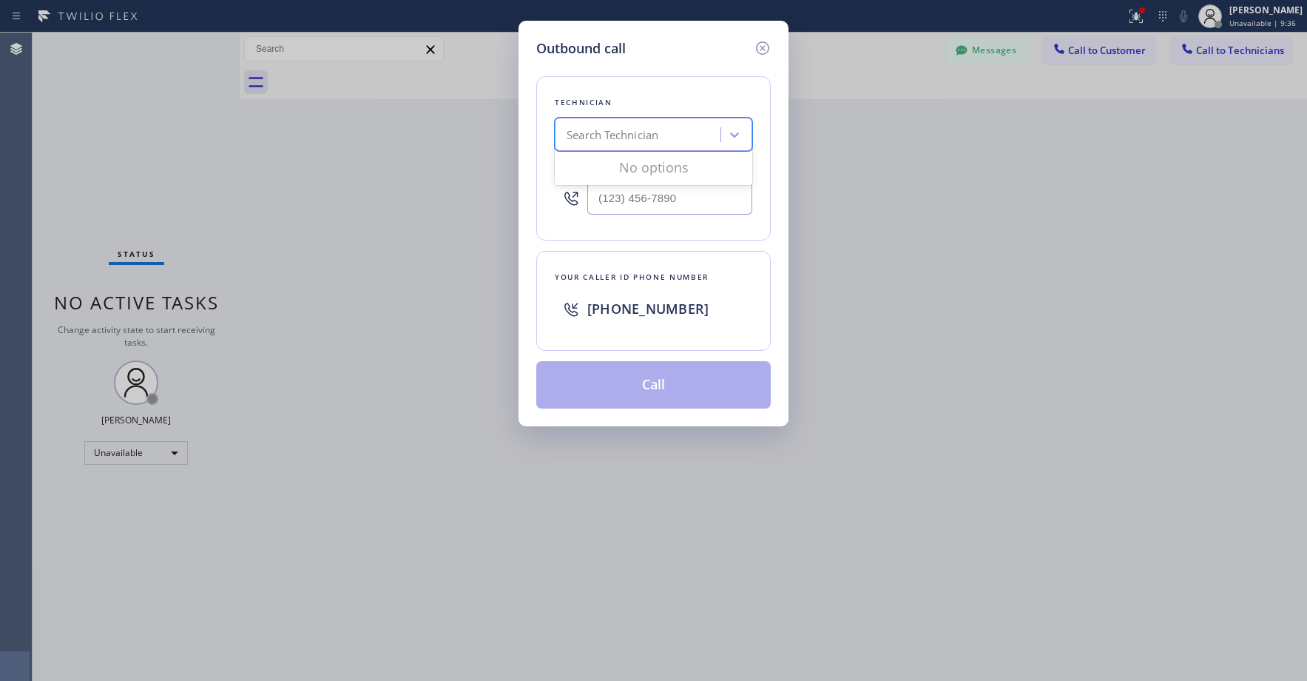
click at [670, 133] on div "Search Technician" at bounding box center [639, 135] width 161 height 26
type input "d"
type input "la daniel"
click at [622, 183] on div "[PERSON_NAME]" at bounding box center [654, 192] width 198 height 27
type input "[PHONE_NUMBER]"
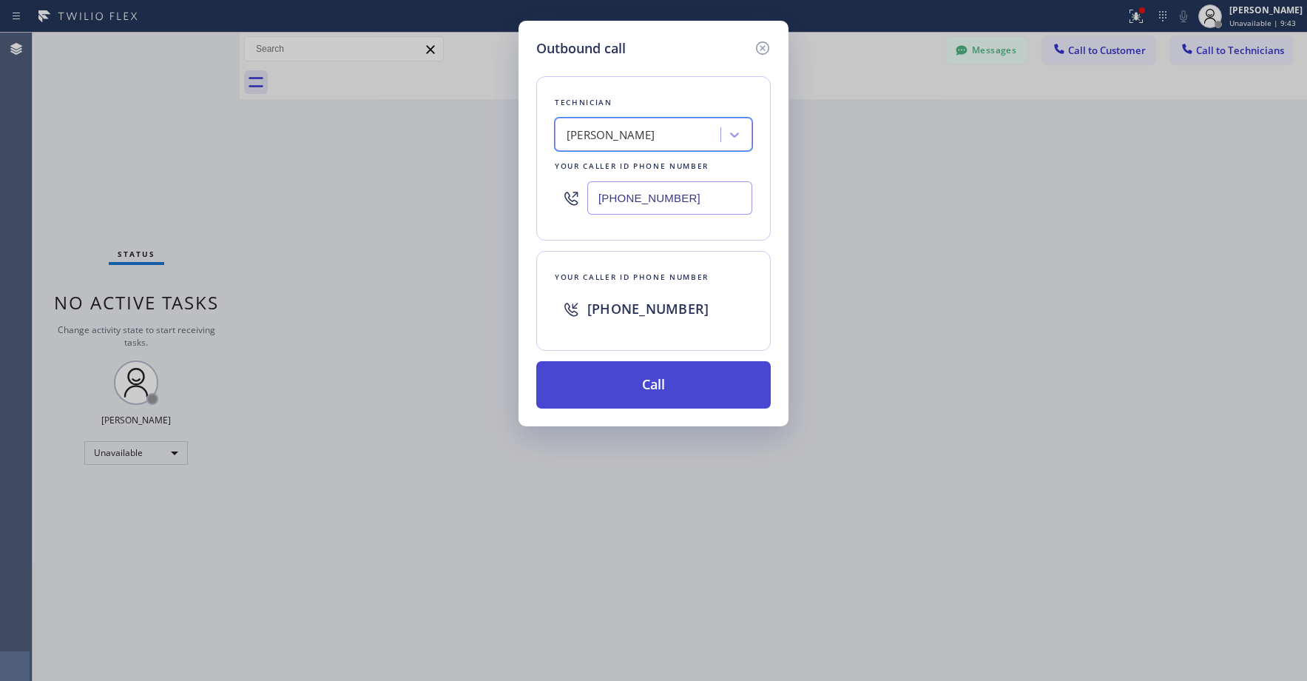
click at [656, 393] on button "Call" at bounding box center [653, 384] width 235 height 47
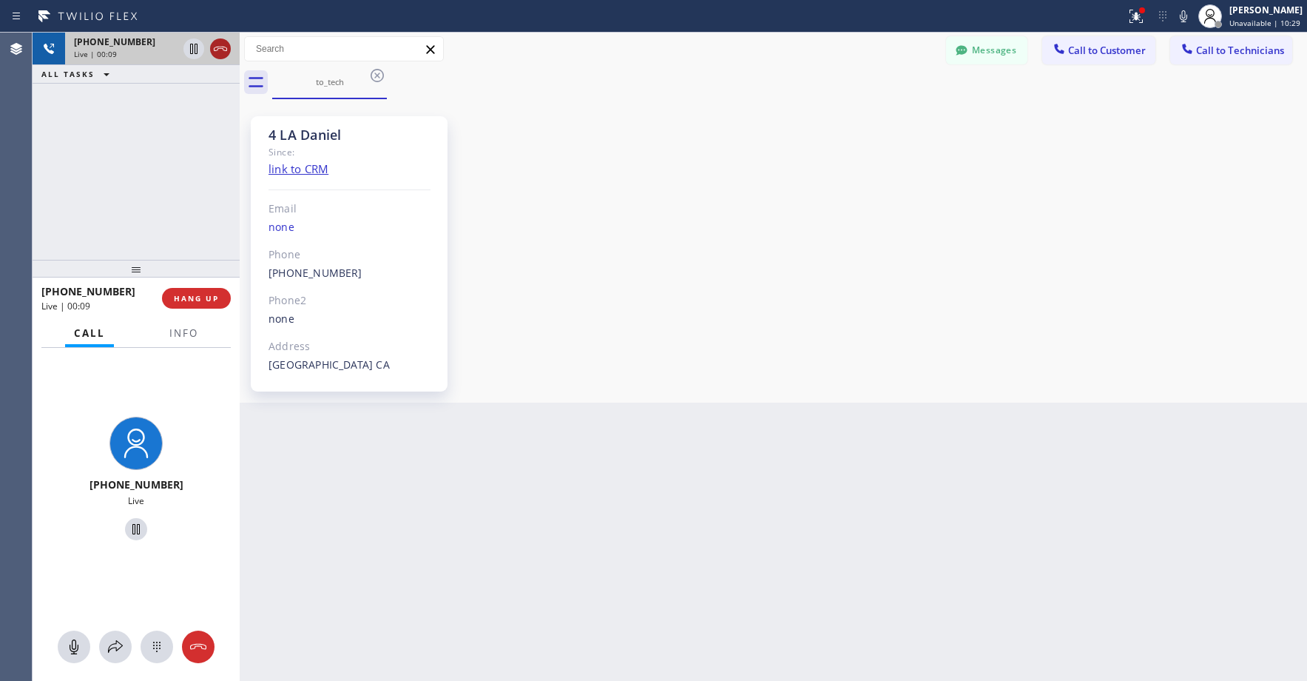
click at [218, 52] on icon at bounding box center [221, 49] width 18 height 18
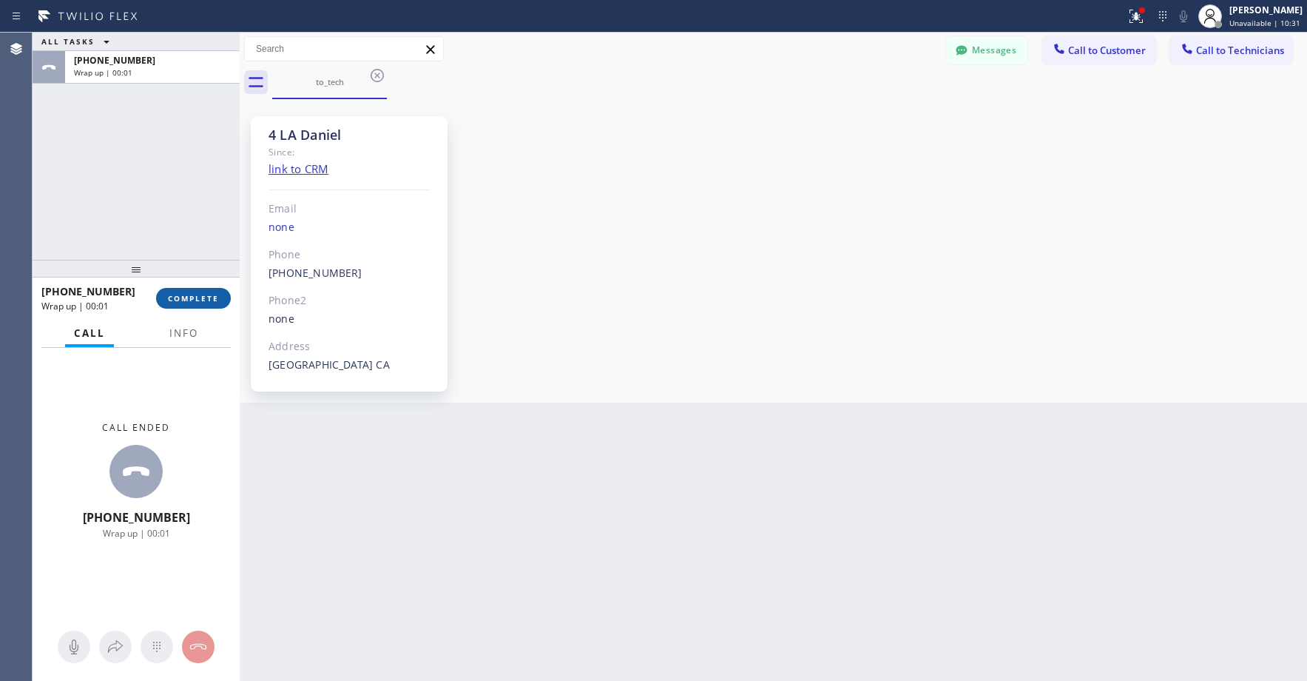
click at [192, 301] on span "COMPLETE" at bounding box center [193, 298] width 51 height 10
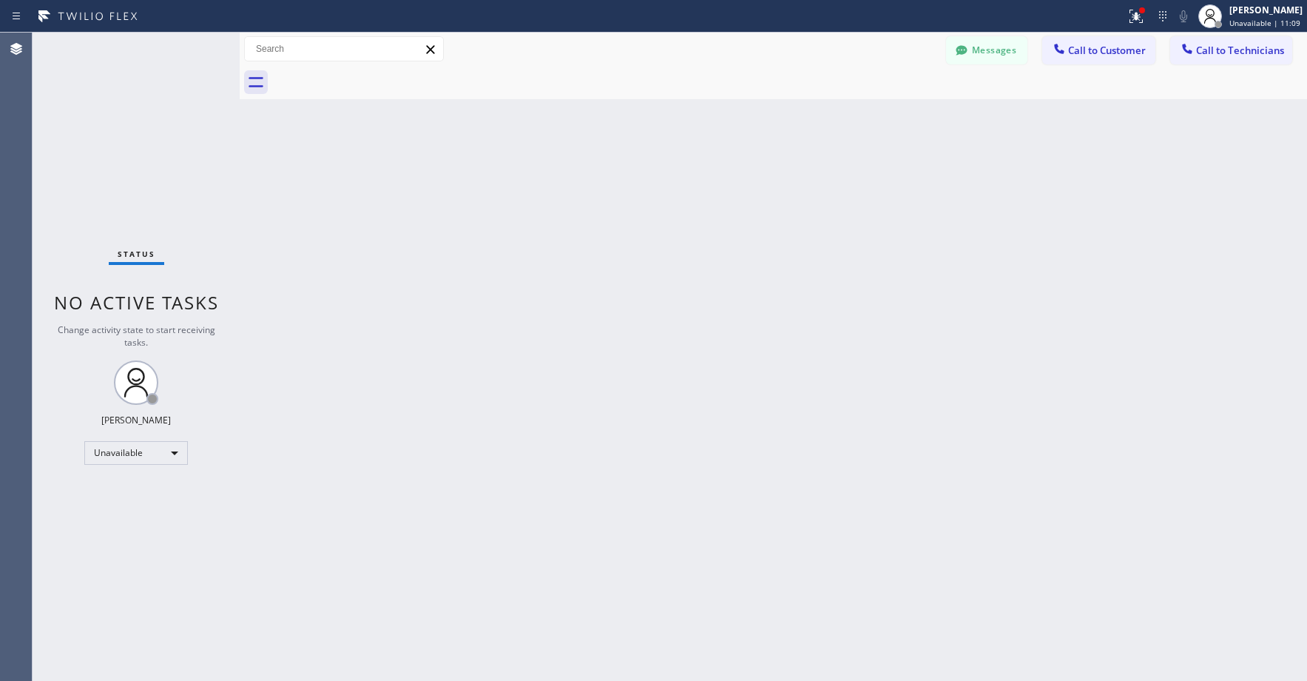
click at [159, 176] on div "Status No active tasks Change activity state to start receiving tasks. [PERSON_…" at bounding box center [136, 357] width 207 height 648
drag, startPoint x: 162, startPoint y: 121, endPoint x: 577, endPoint y: 30, distance: 424.8
click at [163, 121] on div "Status No active tasks Change activity state to start receiving tasks. [PERSON_…" at bounding box center [136, 357] width 207 height 648
click at [135, 181] on div "Status No active tasks Change activity state to start receiving tasks. [PERSON_…" at bounding box center [136, 357] width 207 height 648
drag, startPoint x: 138, startPoint y: 138, endPoint x: 912, endPoint y: 101, distance: 774.8
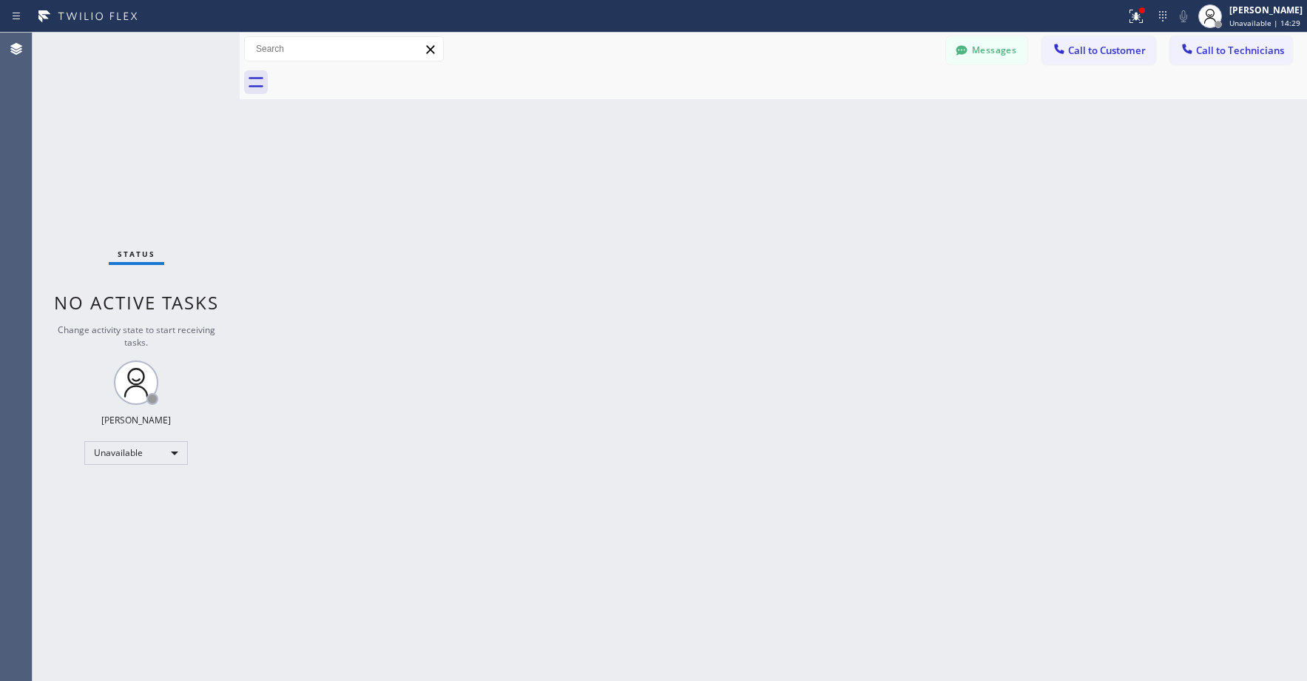
click at [146, 138] on div "Status No active tasks Change activity state to start receiving tasks. [PERSON_…" at bounding box center [136, 357] width 207 height 648
click at [1209, 52] on span "Call to Technicians" at bounding box center [1240, 50] width 88 height 13
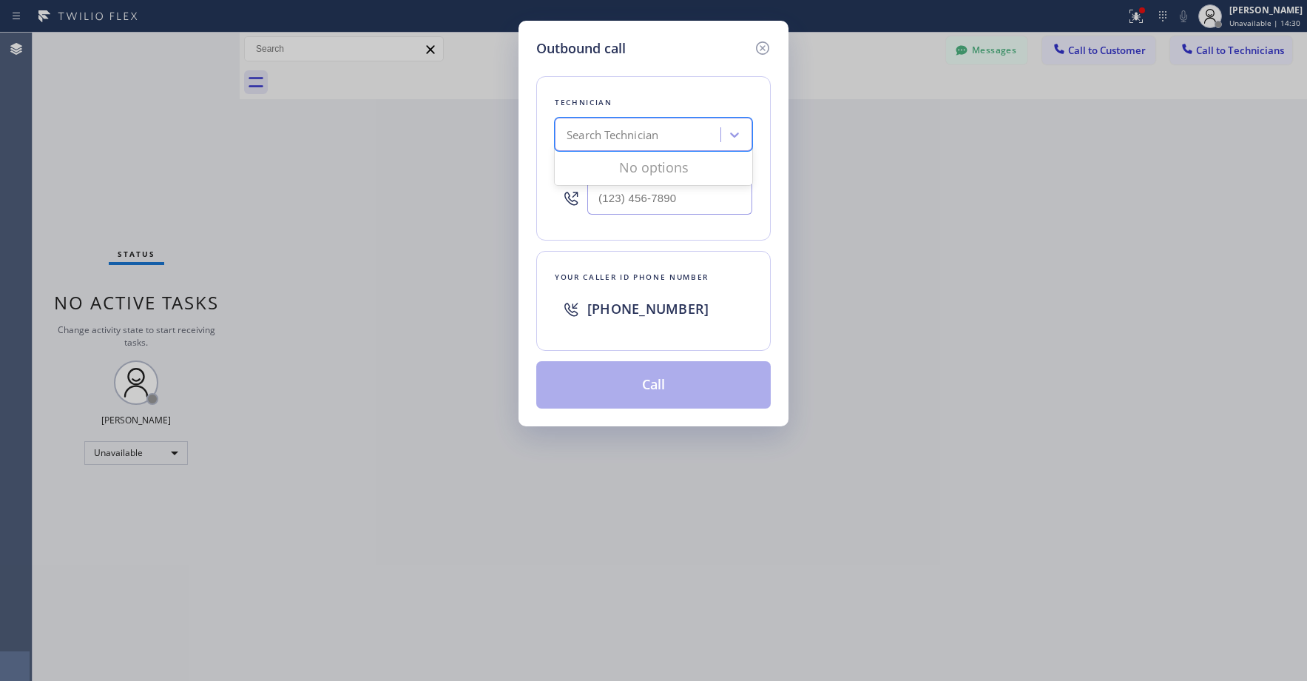
click at [615, 135] on div "Search Technician" at bounding box center [613, 135] width 92 height 17
type input "la daniel"
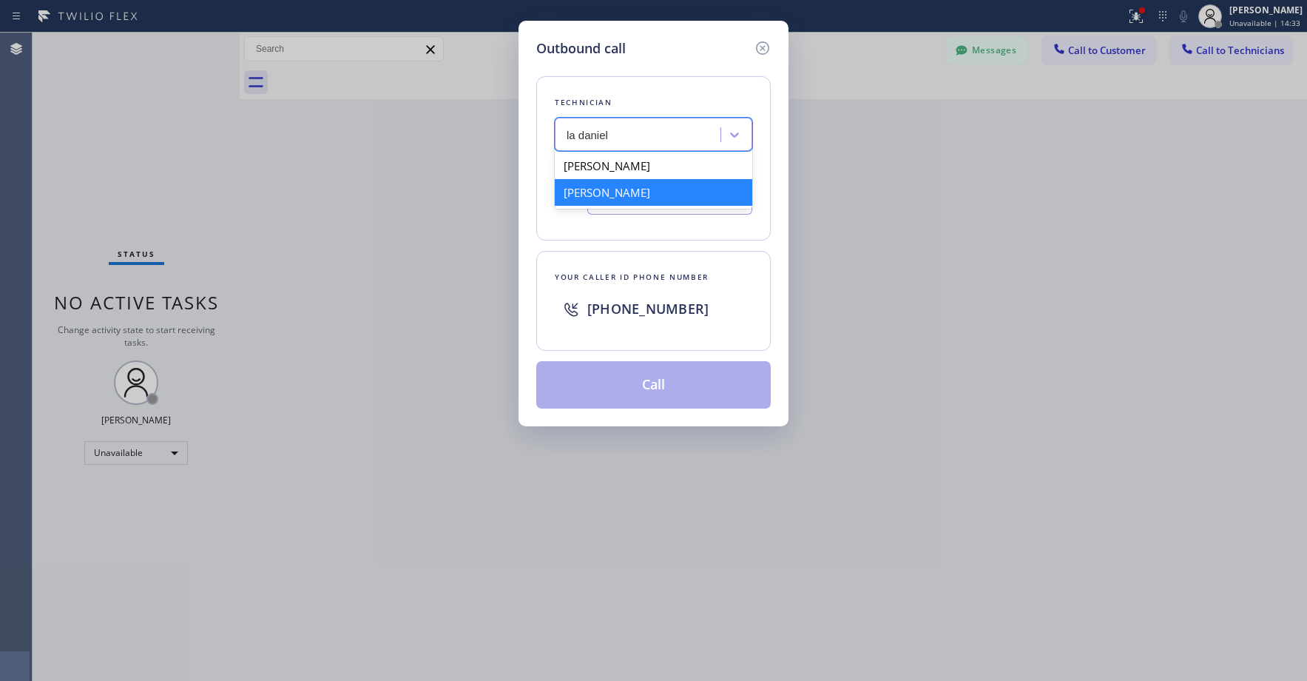
click at [623, 195] on div "[PERSON_NAME]" at bounding box center [654, 192] width 198 height 27
type input "[PHONE_NUMBER]"
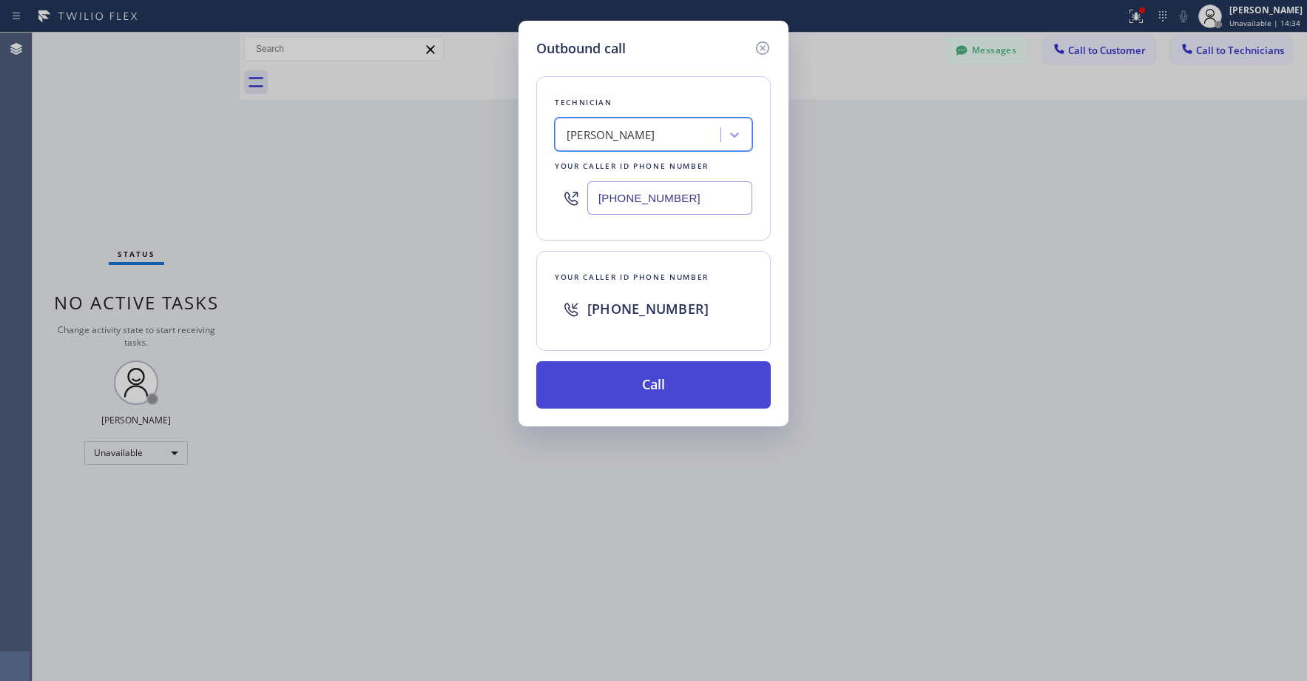
click at [656, 384] on button "Call" at bounding box center [653, 384] width 235 height 47
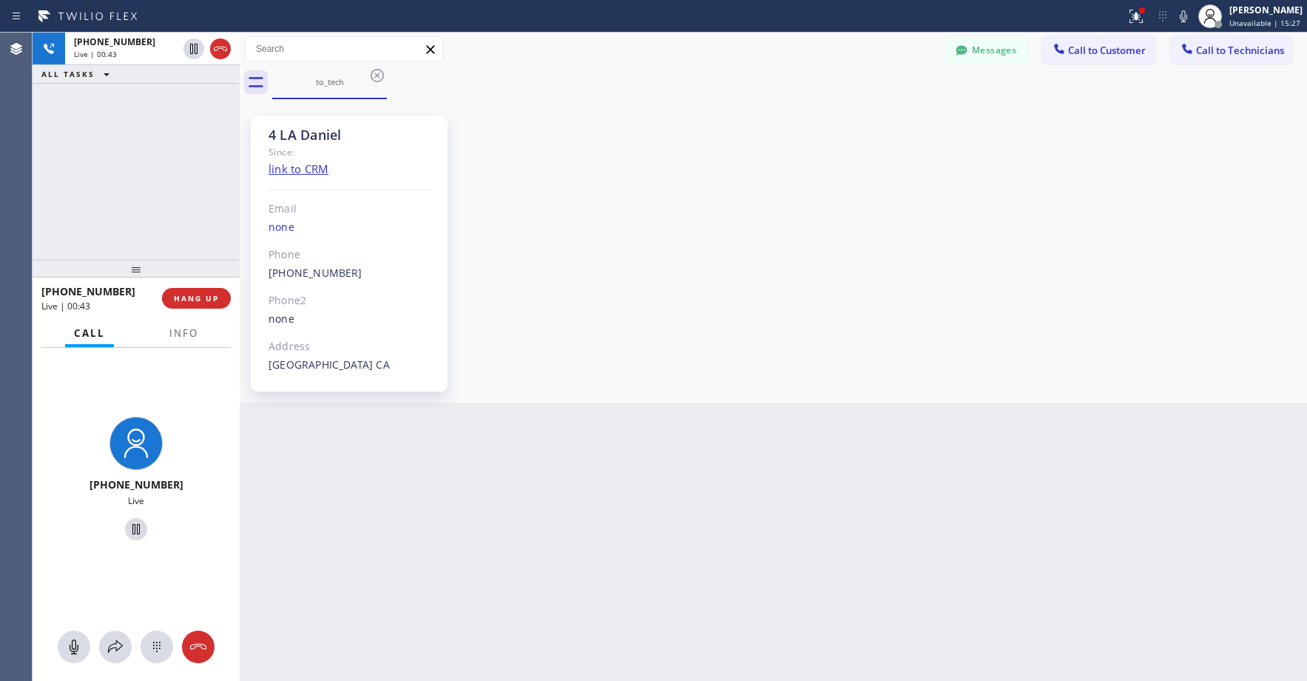
click at [138, 161] on div "[PHONE_NUMBER] Live | 00:43 ALL TASKS ALL TASKS ACTIVE TASKS TASKS IN WRAP UP" at bounding box center [136, 146] width 207 height 227
click at [168, 159] on div "[PHONE_NUMBER] Live | 01:01 ALL TASKS ALL TASKS ACTIVE TASKS TASKS IN WRAP UP" at bounding box center [136, 146] width 207 height 227
click at [155, 170] on div "[PHONE_NUMBER] Live | 01:26 ALL TASKS ALL TASKS ACTIVE TASKS TASKS IN WRAP UP" at bounding box center [136, 146] width 207 height 227
click at [152, 138] on div "[PHONE_NUMBER] Live | 01:29 ALL TASKS ALL TASKS ACTIVE TASKS TASKS IN WRAP UP" at bounding box center [136, 146] width 207 height 227
click at [223, 52] on icon at bounding box center [221, 49] width 18 height 18
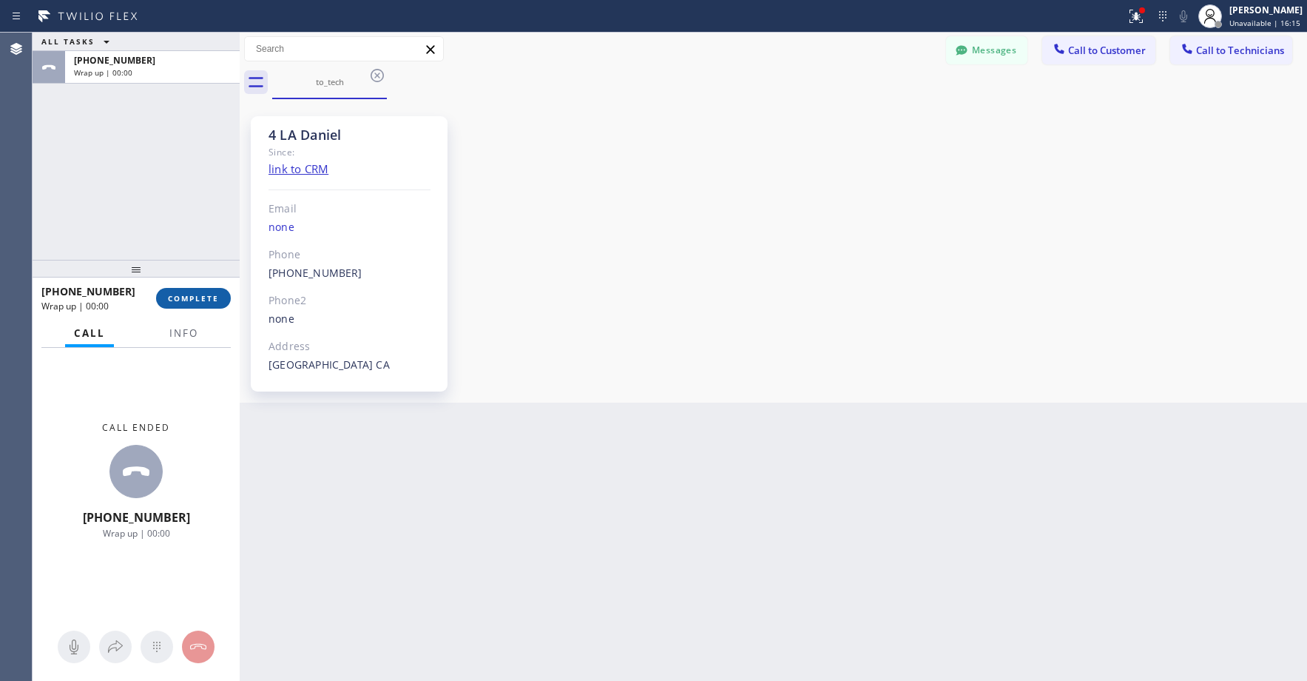
click at [198, 299] on span "COMPLETE" at bounding box center [193, 298] width 51 height 10
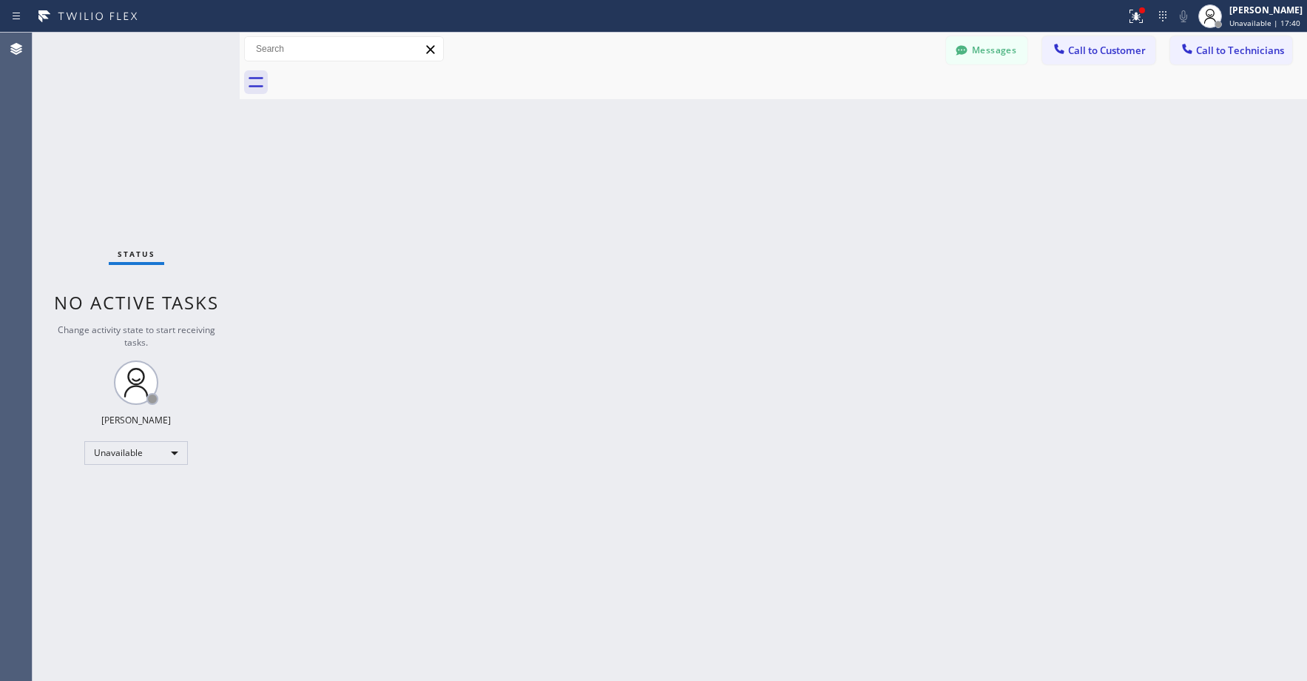
click at [142, 215] on div "Status No active tasks Change activity state to start receiving tasks. [PERSON_…" at bounding box center [136, 357] width 207 height 648
click at [121, 135] on div "Status No active tasks Change activity state to start receiving tasks. [PERSON_…" at bounding box center [136, 357] width 207 height 648
click at [152, 151] on div "Status No active tasks Change activity state to start receiving tasks. [PERSON_…" at bounding box center [136, 357] width 207 height 648
click at [134, 115] on div "Status No active tasks Change activity state to start receiving tasks. [PERSON_…" at bounding box center [136, 357] width 207 height 648
drag, startPoint x: 116, startPoint y: 112, endPoint x: 446, endPoint y: 1, distance: 348.2
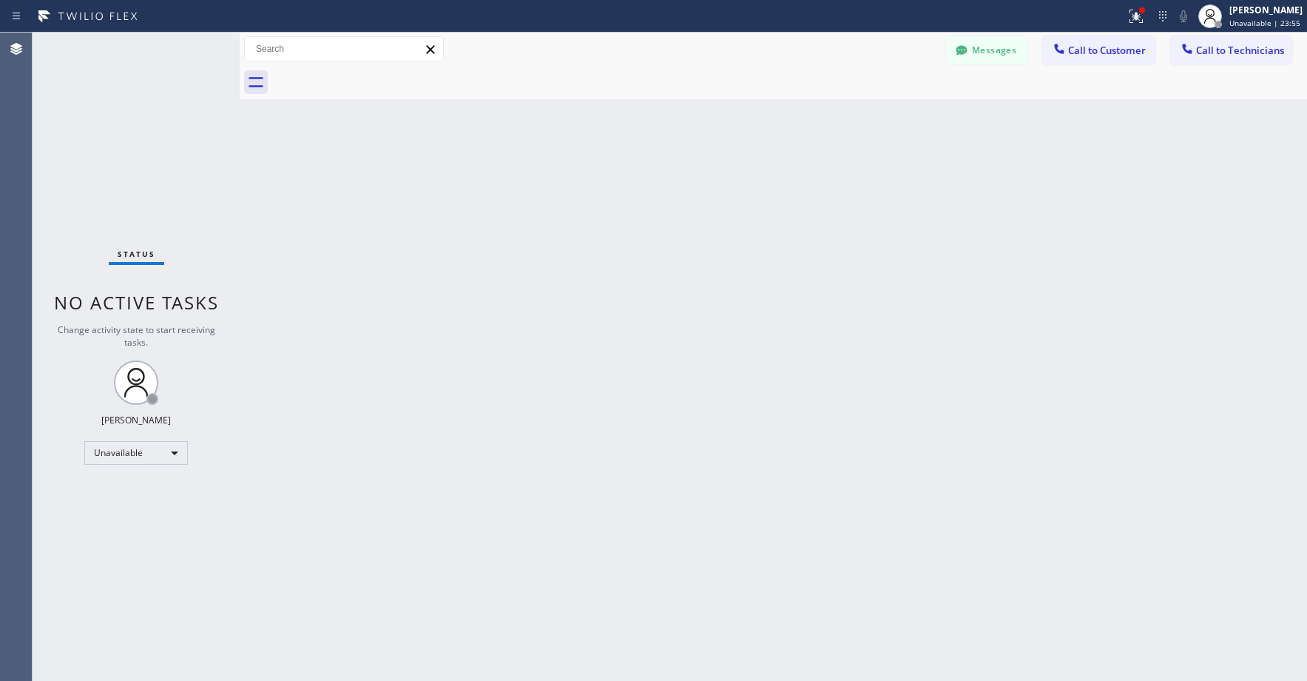
click at [117, 112] on div "Status No active tasks Change activity state to start receiving tasks. [PERSON_…" at bounding box center [136, 357] width 207 height 648
click at [132, 83] on div "Status No active tasks Change activity state to start receiving tasks. [PERSON_…" at bounding box center [136, 357] width 207 height 648
click at [97, 126] on div "Status No active tasks Change activity state to start receiving tasks. [PERSON_…" at bounding box center [136, 357] width 207 height 648
click at [155, 146] on div "Status No active tasks Change activity state to start receiving tasks. [PERSON_…" at bounding box center [136, 357] width 207 height 648
click at [149, 122] on div "Status No active tasks Change activity state to start receiving tasks. [PERSON_…" at bounding box center [136, 357] width 207 height 648
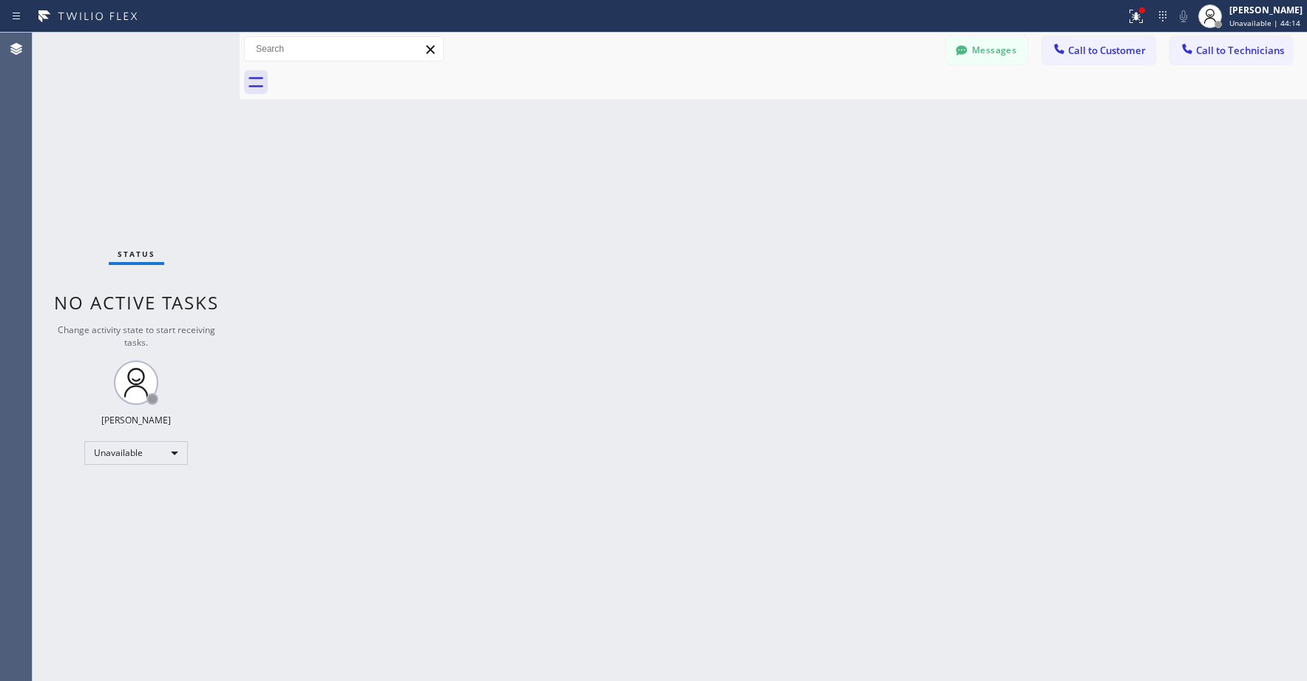
click at [153, 150] on div "Status No active tasks Change activity state to start receiving tasks. [PERSON_…" at bounding box center [136, 357] width 207 height 648
drag, startPoint x: 143, startPoint y: 128, endPoint x: 119, endPoint y: 229, distance: 104.1
click at [143, 130] on div "Status No active tasks Change activity state to start receiving tasks. [PERSON_…" at bounding box center [136, 357] width 207 height 648
click at [133, 162] on div "Status No active tasks Change activity state to start receiving tasks. [PERSON_…" at bounding box center [136, 357] width 207 height 648
click at [141, 106] on div "Status No active tasks Change activity state to start receiving tasks. [PERSON_…" at bounding box center [136, 357] width 207 height 648
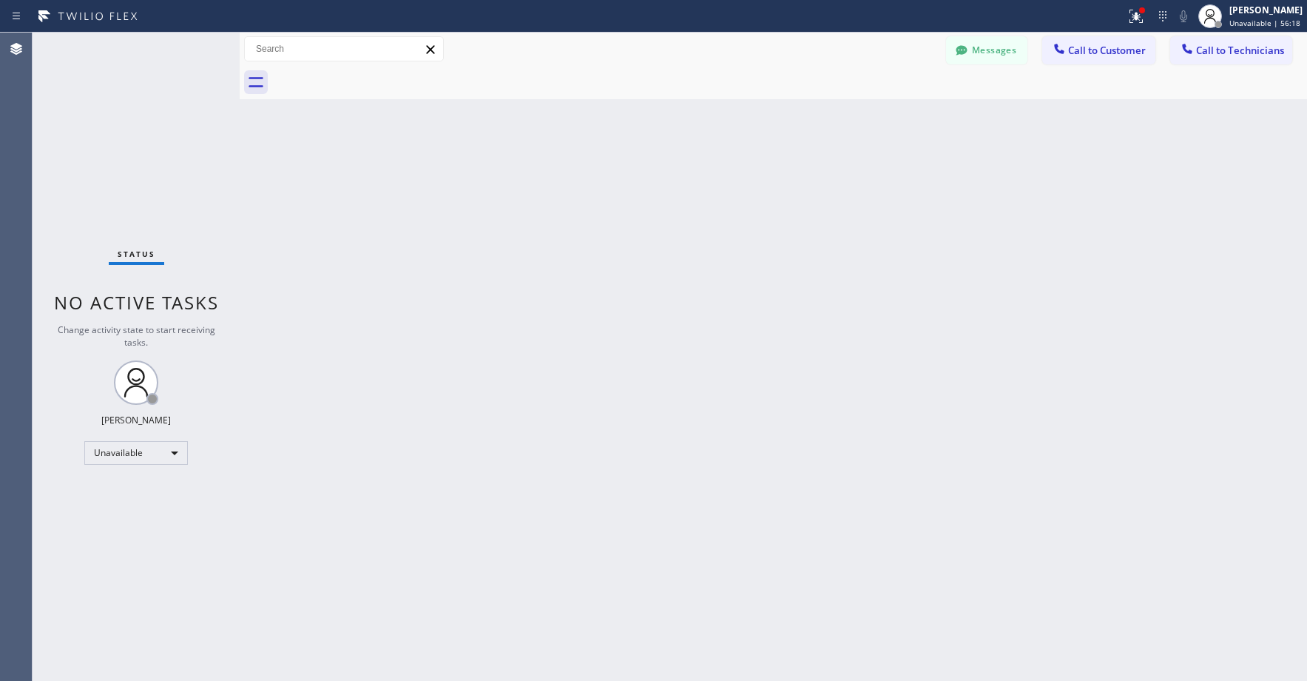
drag, startPoint x: 138, startPoint y: 165, endPoint x: 90, endPoint y: 545, distance: 382.6
click at [138, 166] on div "Status No active tasks Change activity state to start receiving tasks. [PERSON_…" at bounding box center [136, 357] width 207 height 648
drag, startPoint x: 102, startPoint y: 81, endPoint x: 95, endPoint y: 100, distance: 20.4
click at [102, 83] on div "Status No active tasks Change activity state to start receiving tasks. [PERSON_…" at bounding box center [136, 357] width 207 height 648
click at [82, 85] on div "Status No active tasks Change activity state to start receiving tasks. [PERSON_…" at bounding box center [136, 357] width 207 height 648
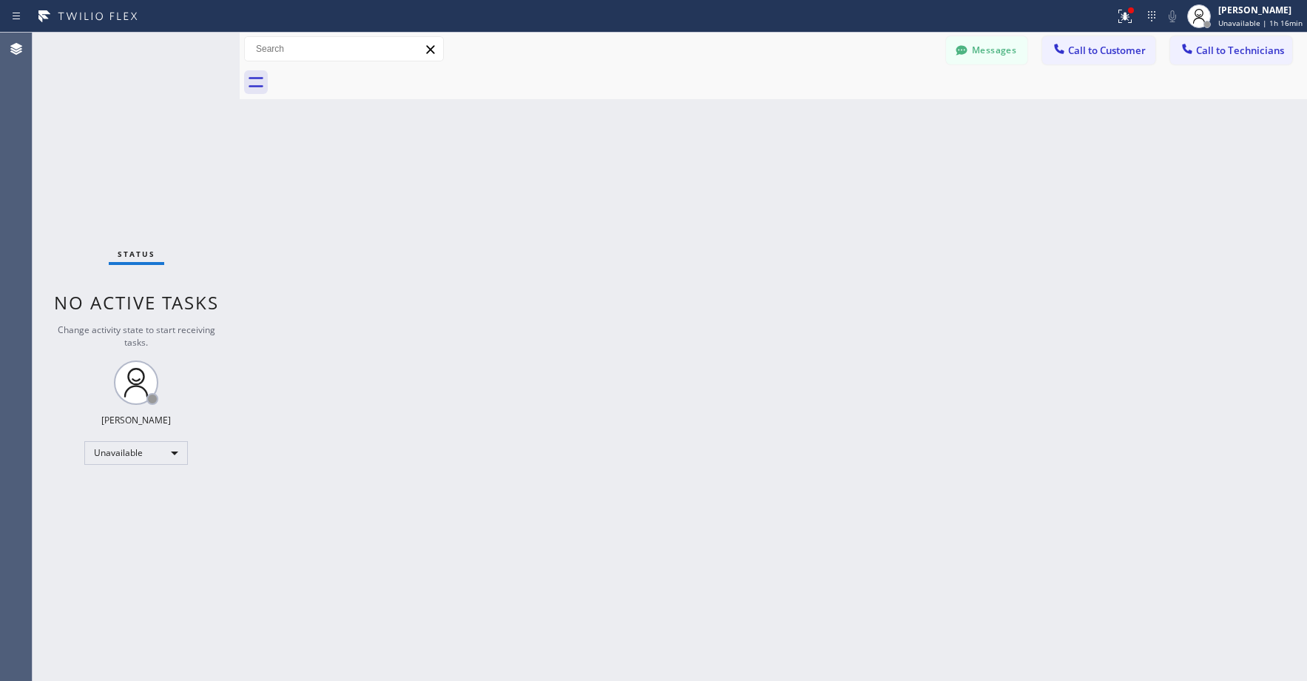
click at [130, 180] on div "Status No active tasks Change activity state to start receiving tasks. [PERSON_…" at bounding box center [136, 357] width 207 height 648
click at [114, 149] on div "Status No active tasks Change activity state to start receiving tasks. [PERSON_…" at bounding box center [136, 357] width 207 height 648
drag, startPoint x: 149, startPoint y: 148, endPoint x: 110, endPoint y: 374, distance: 229.8
click at [149, 149] on div "Status No active tasks Change activity state to start receiving tasks. [PERSON_…" at bounding box center [136, 357] width 207 height 648
click at [121, 456] on div "Unavailable" at bounding box center [136, 453] width 104 height 24
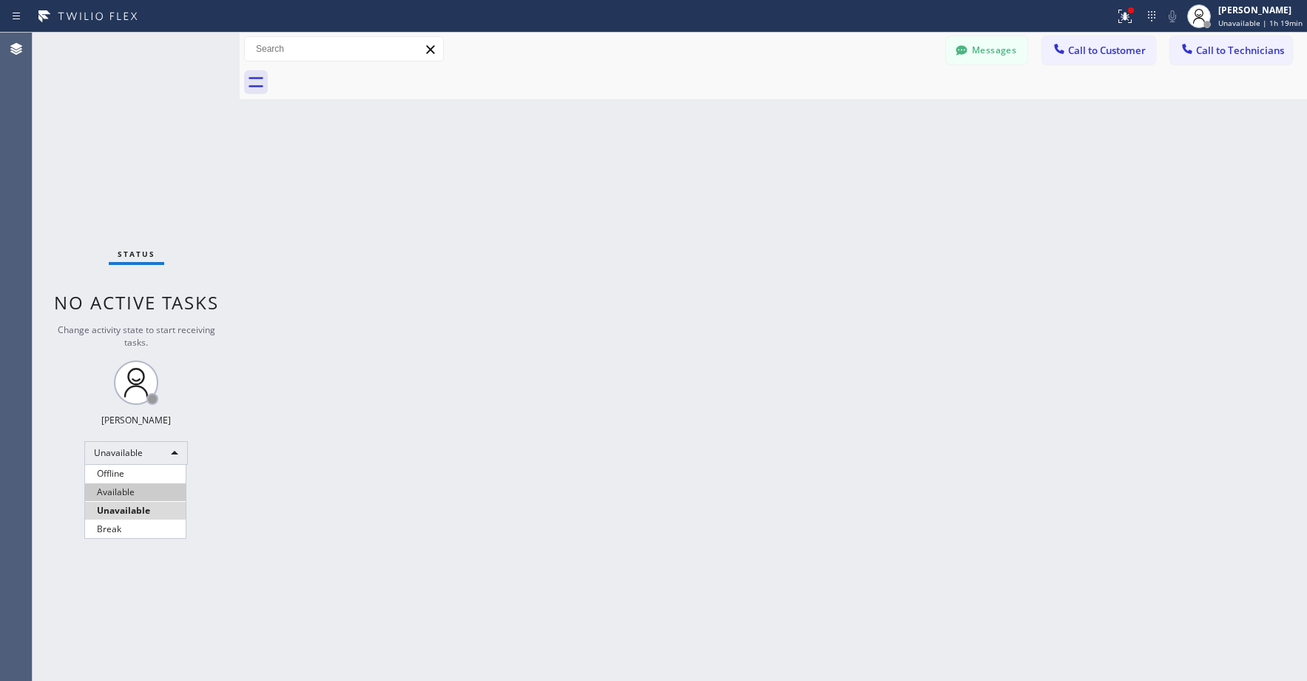
click at [125, 493] on li "Available" at bounding box center [135, 492] width 101 height 18
click at [142, 189] on div "Status No active tasks Change activity state to start receiving tasks. [PERSON_…" at bounding box center [136, 357] width 207 height 648
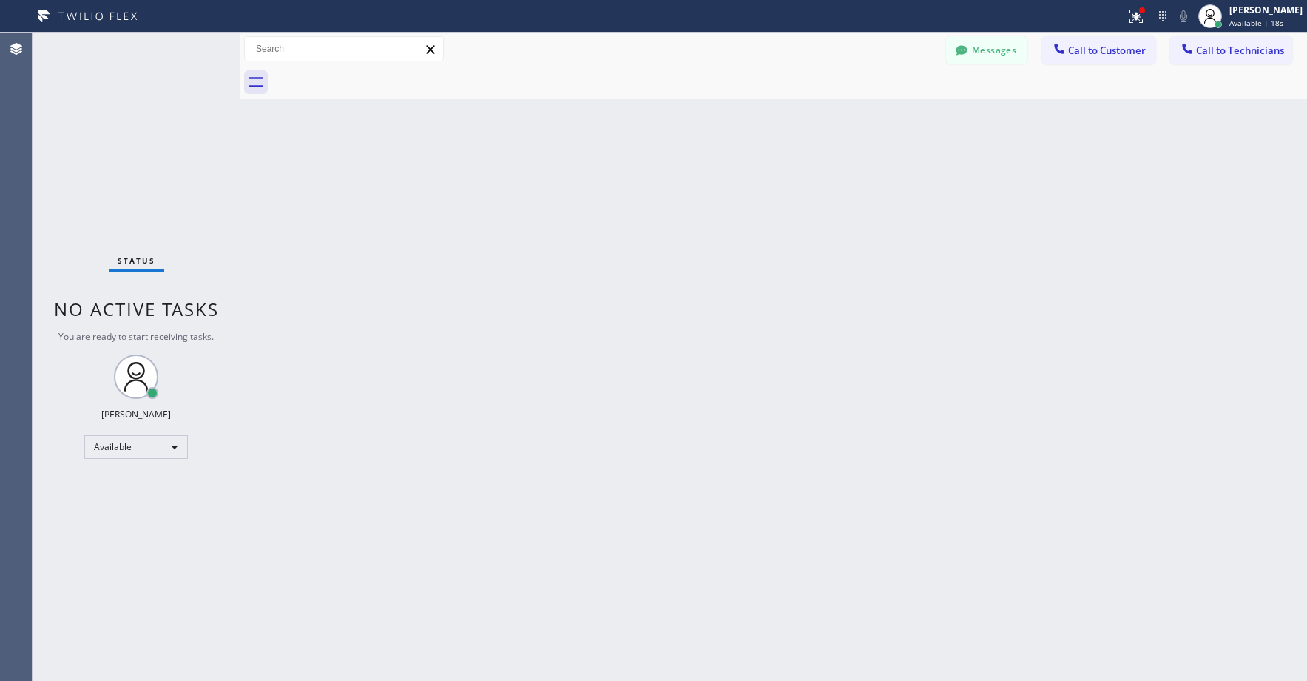
click at [123, 149] on div "Status No active tasks You are ready to start receiving tasks. [PERSON_NAME] Av…" at bounding box center [136, 357] width 207 height 648
click at [145, 171] on div "Status No active tasks You are ready to start receiving tasks. [PERSON_NAME] Av…" at bounding box center [136, 357] width 207 height 648
click at [139, 202] on div "Status No active tasks You are ready to start receiving tasks. [PERSON_NAME] Av…" at bounding box center [136, 357] width 207 height 648
click at [135, 133] on div "Status No active tasks You are ready to start receiving tasks. [PERSON_NAME] Av…" at bounding box center [136, 357] width 207 height 648
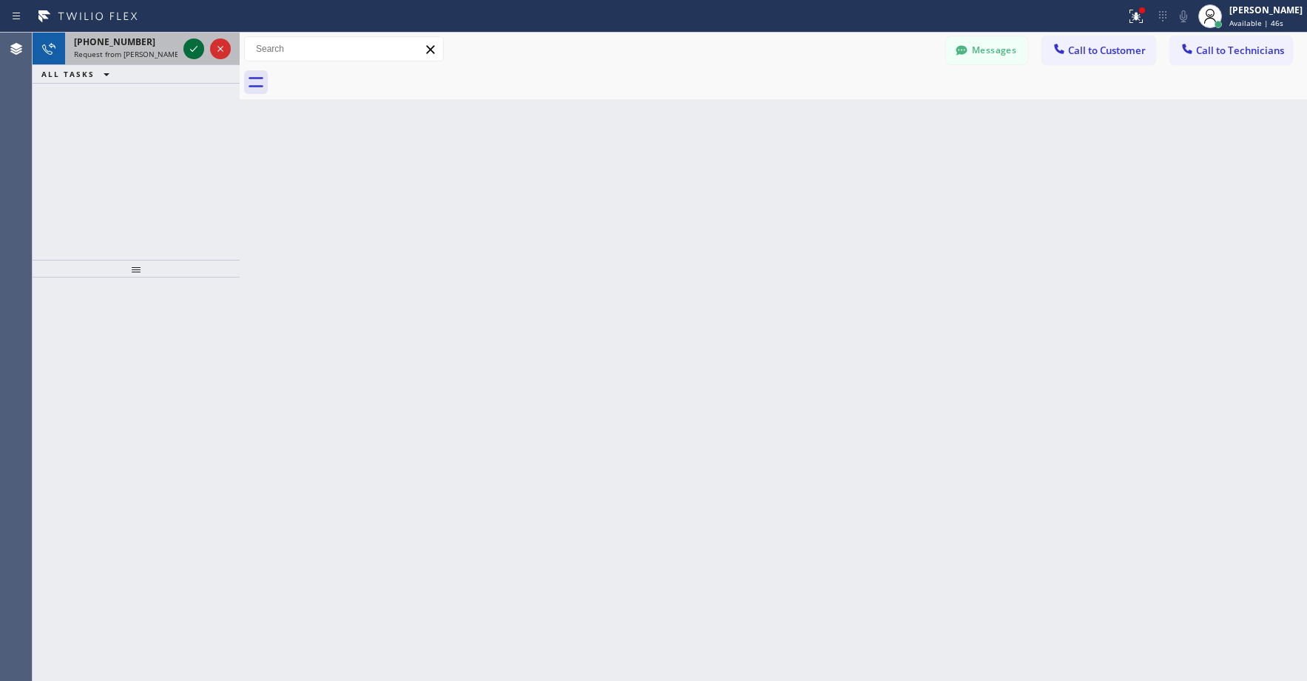
click at [194, 50] on icon at bounding box center [193, 49] width 7 height 6
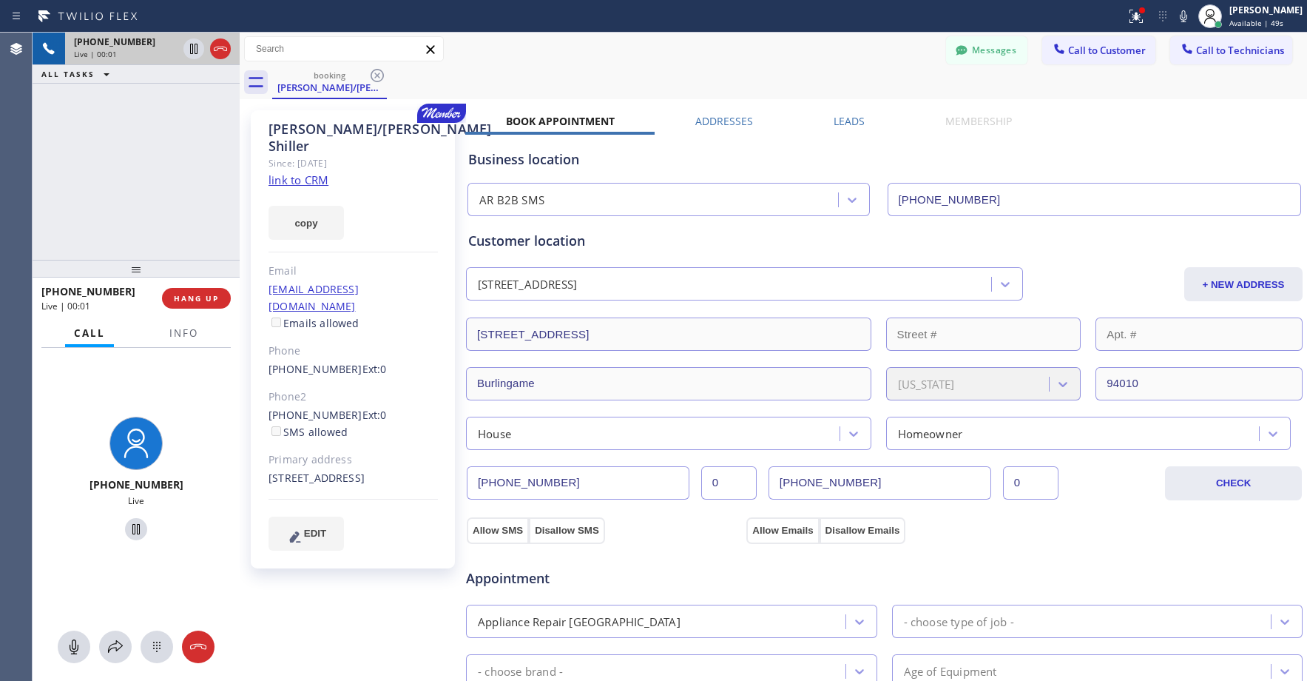
type input "[PHONE_NUMBER]"
click at [117, 125] on div "[PHONE_NUMBER] Live | 01:07 ALL TASKS ALL TASKS ACTIVE TASKS TASKS IN WRAP UP" at bounding box center [136, 146] width 207 height 227
click at [116, 159] on div "[PHONE_NUMBER] Live | 01:10 ALL TASKS ALL TASKS ACTIVE TASKS TASKS IN WRAP UP" at bounding box center [136, 146] width 207 height 227
click at [112, 130] on div "[PHONE_NUMBER] Live | 02:45 ALL TASKS ALL TASKS ACTIVE TASKS TASKS IN WRAP UP" at bounding box center [136, 146] width 207 height 227
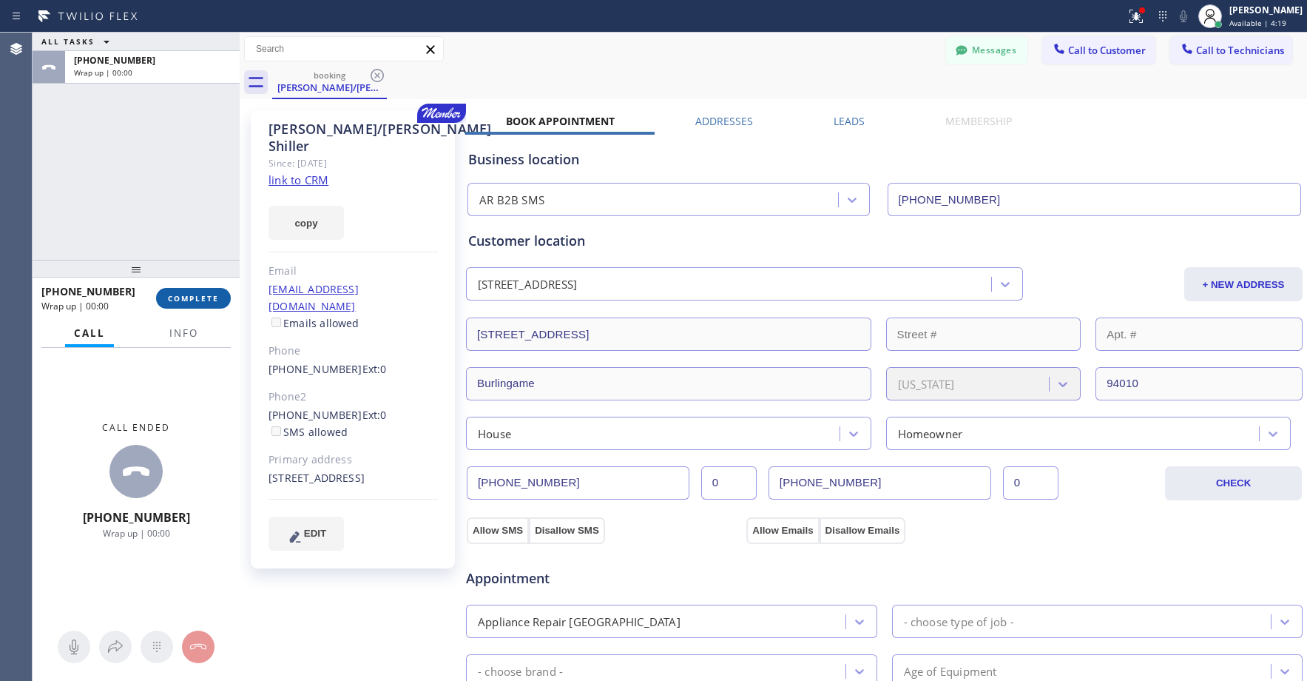
click at [183, 300] on span "COMPLETE" at bounding box center [193, 298] width 51 height 10
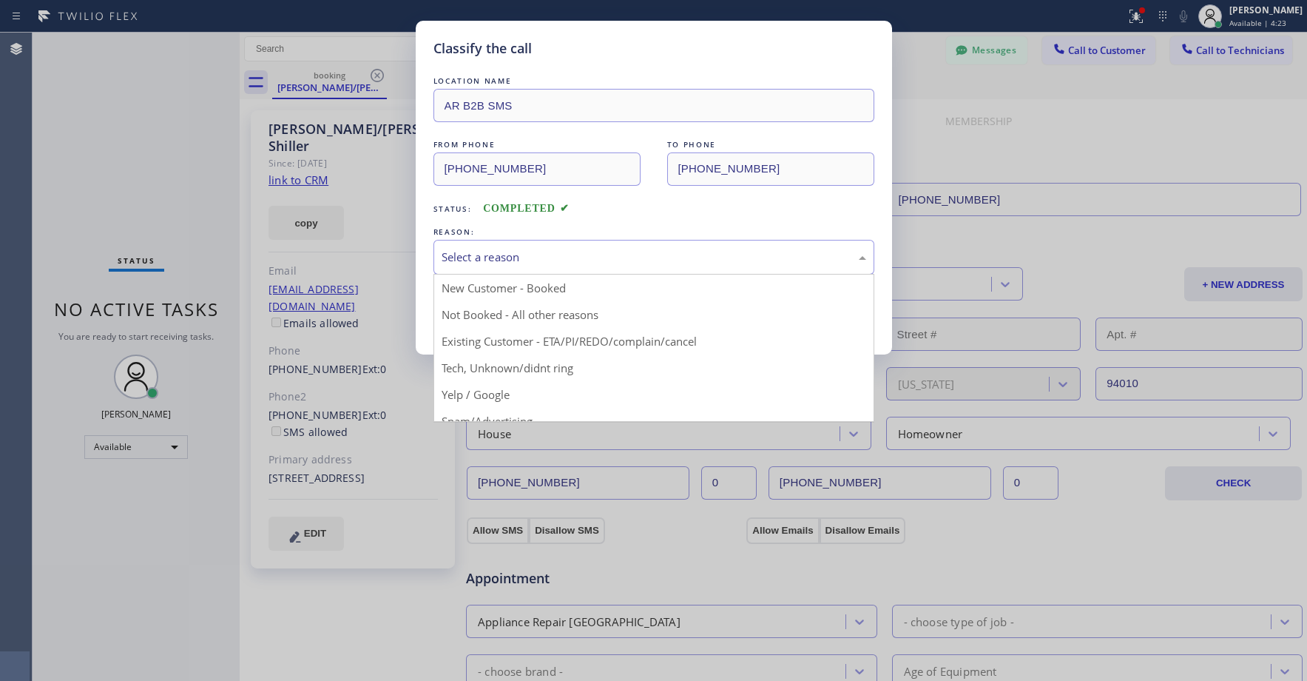
click at [502, 251] on div "Select a reason" at bounding box center [654, 257] width 425 height 17
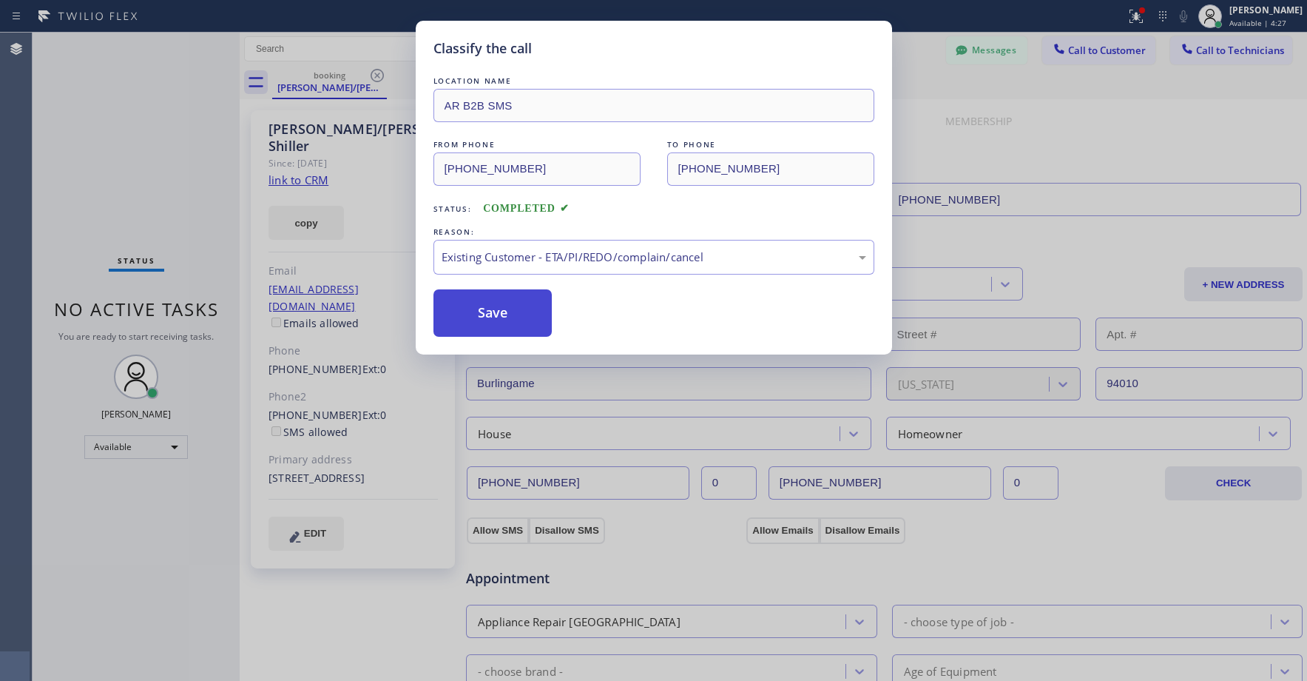
click at [502, 306] on button "Save" at bounding box center [493, 312] width 119 height 47
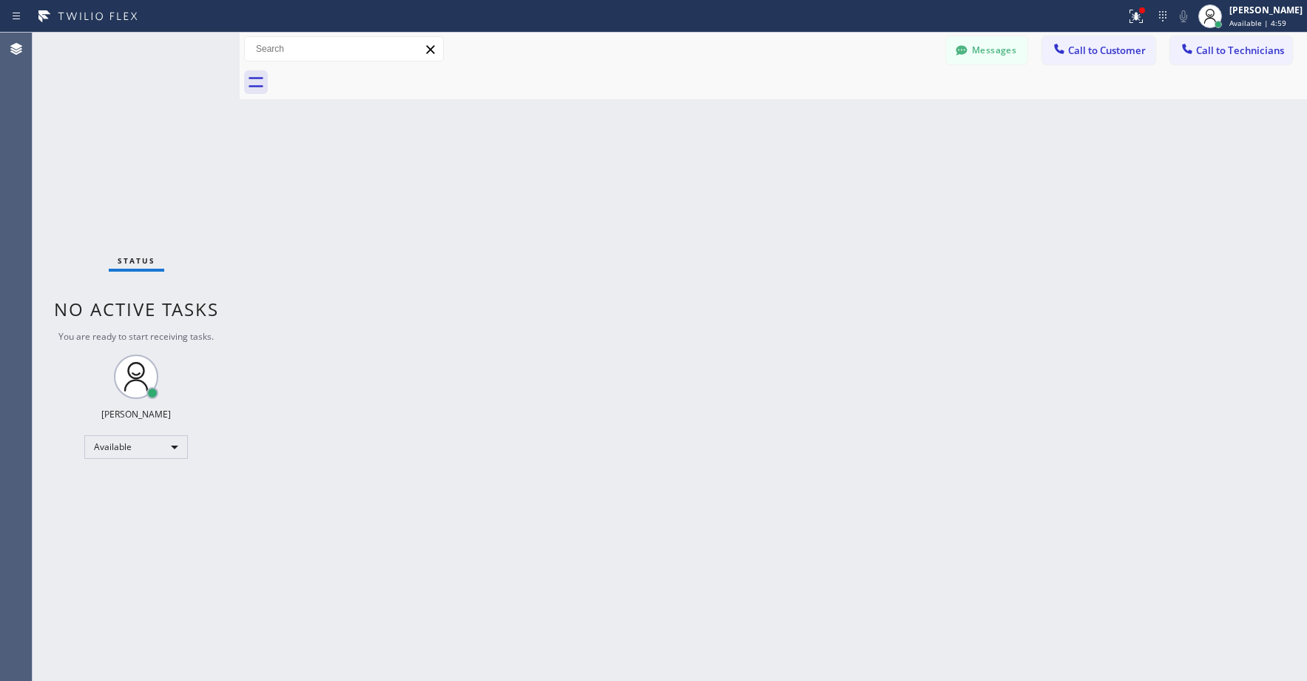
click at [156, 175] on div "Status No active tasks You are ready to start receiving tasks. [PERSON_NAME] Av…" at bounding box center [136, 357] width 207 height 648
click at [135, 444] on div "Available" at bounding box center [136, 447] width 104 height 24
click at [134, 510] on li "Unavailable" at bounding box center [135, 505] width 101 height 18
click at [124, 104] on div "Status No active tasks Change activity state to start receiving tasks. [PERSON_…" at bounding box center [136, 357] width 207 height 648
click at [107, 110] on div "Status No active tasks Change activity state to start receiving tasks. [PERSON_…" at bounding box center [136, 357] width 207 height 648
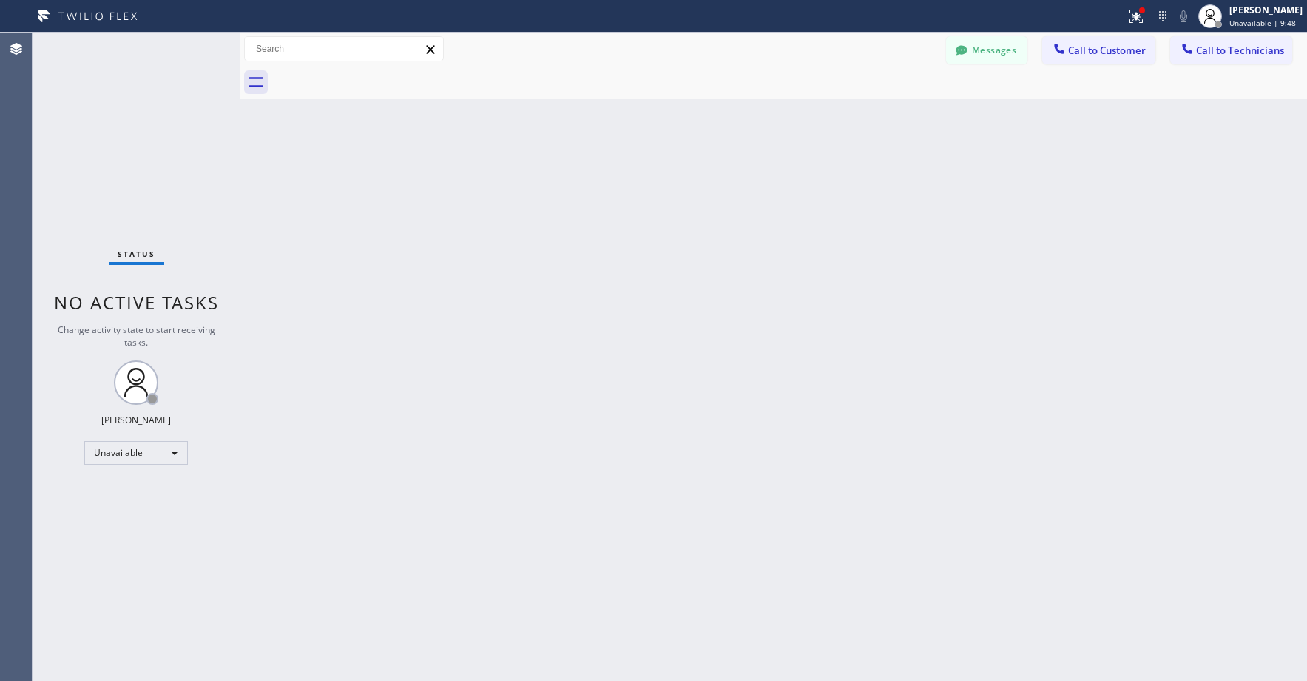
click at [84, 103] on div "Status No active tasks Change activity state to start receiving tasks. [PERSON_…" at bounding box center [136, 357] width 207 height 648
click at [88, 112] on div "Status No active tasks Change activity state to start receiving tasks. [PERSON_…" at bounding box center [136, 357] width 207 height 648
drag, startPoint x: 158, startPoint y: 61, endPoint x: 695, endPoint y: 92, distance: 537.4
click at [161, 61] on div "Status No active tasks Change activity state to start receiving tasks. [PERSON_…" at bounding box center [136, 357] width 207 height 648
click at [994, 38] on button "Messages" at bounding box center [986, 50] width 81 height 28
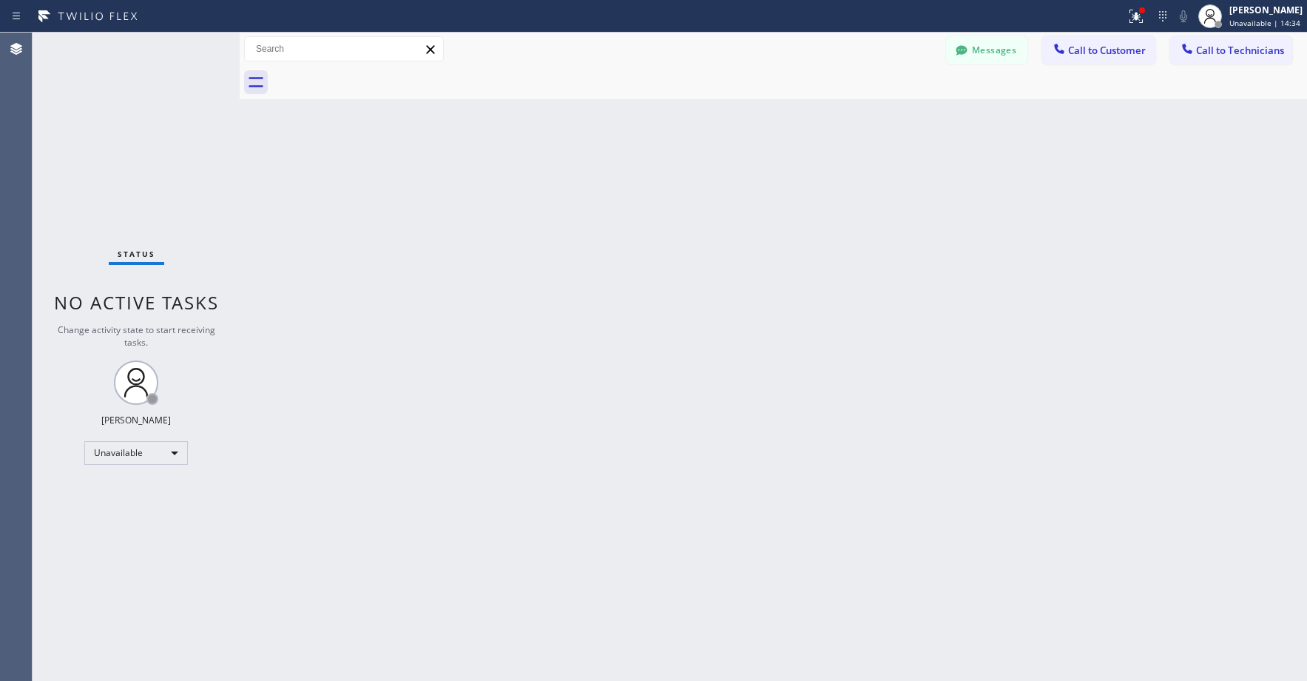
click at [970, 58] on div "[PERSON_NAME] [PERSON_NAME]/[PERSON_NAME] [PHONE_NUMBER] Choose phone number [P…" at bounding box center [896, 73] width 821 height 59
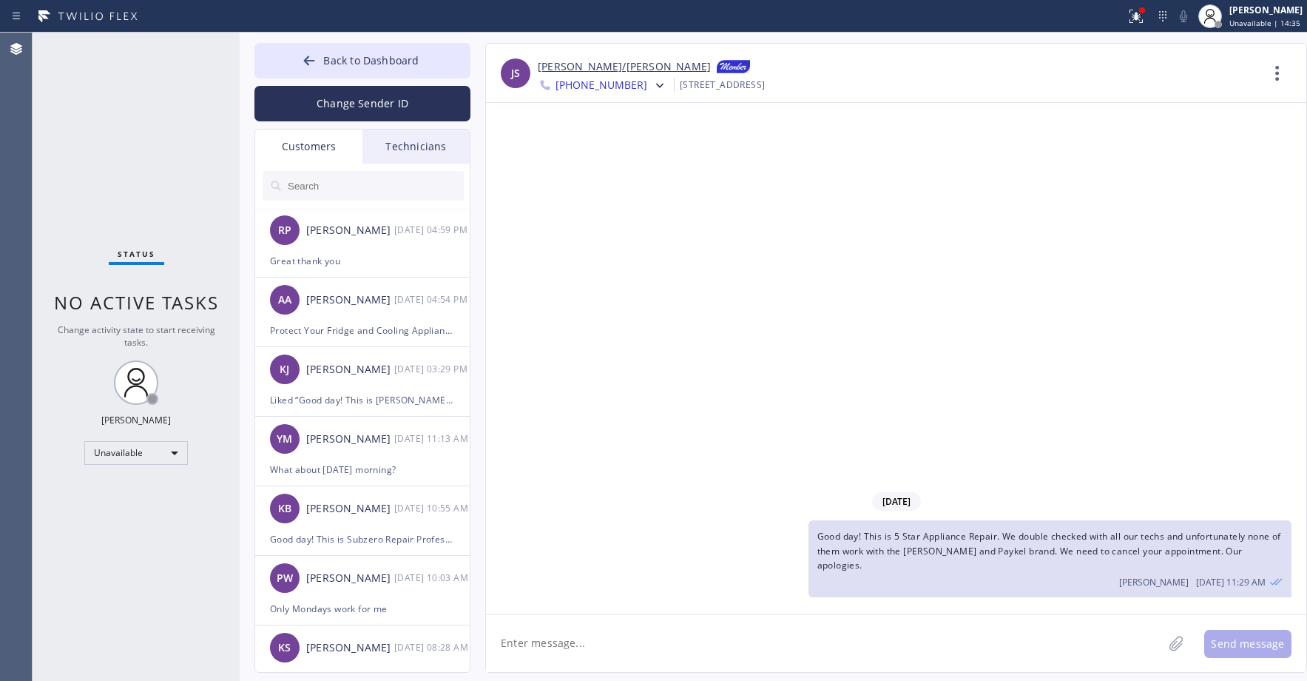
click at [321, 148] on div "Customers" at bounding box center [308, 146] width 107 height 34
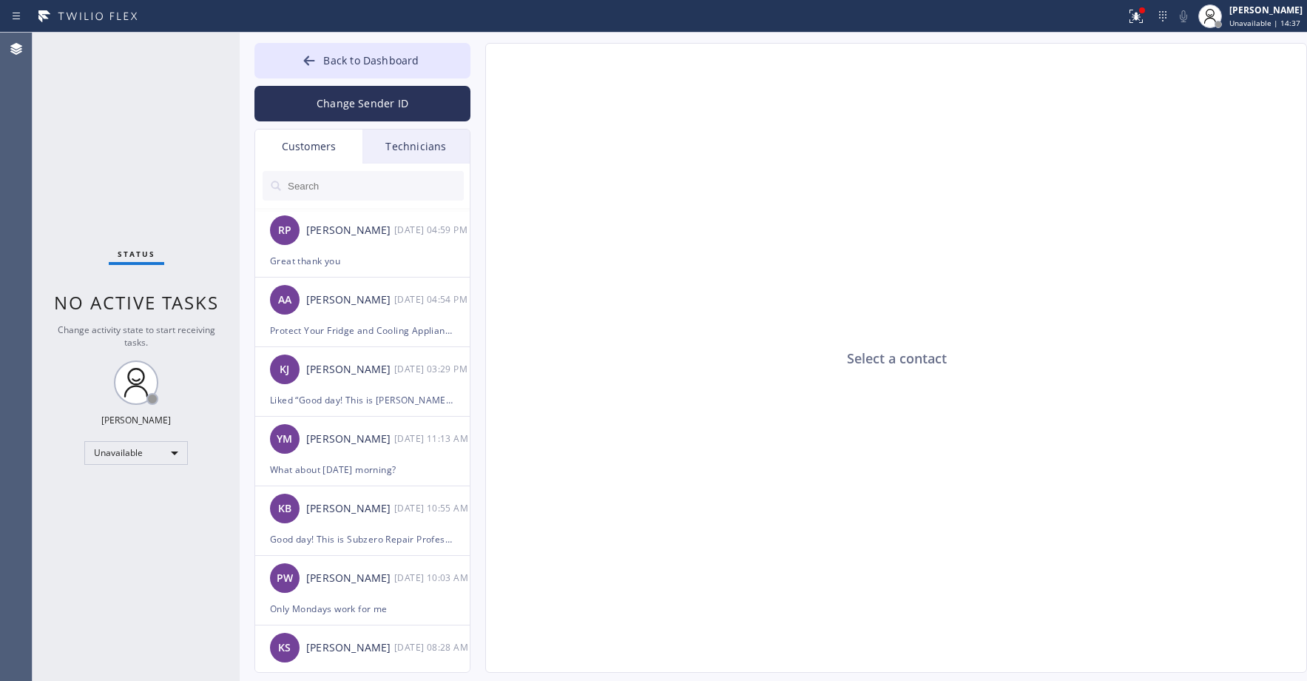
click at [340, 195] on input "text" at bounding box center [375, 186] width 178 height 30
paste input "XQK1QQ-PI"
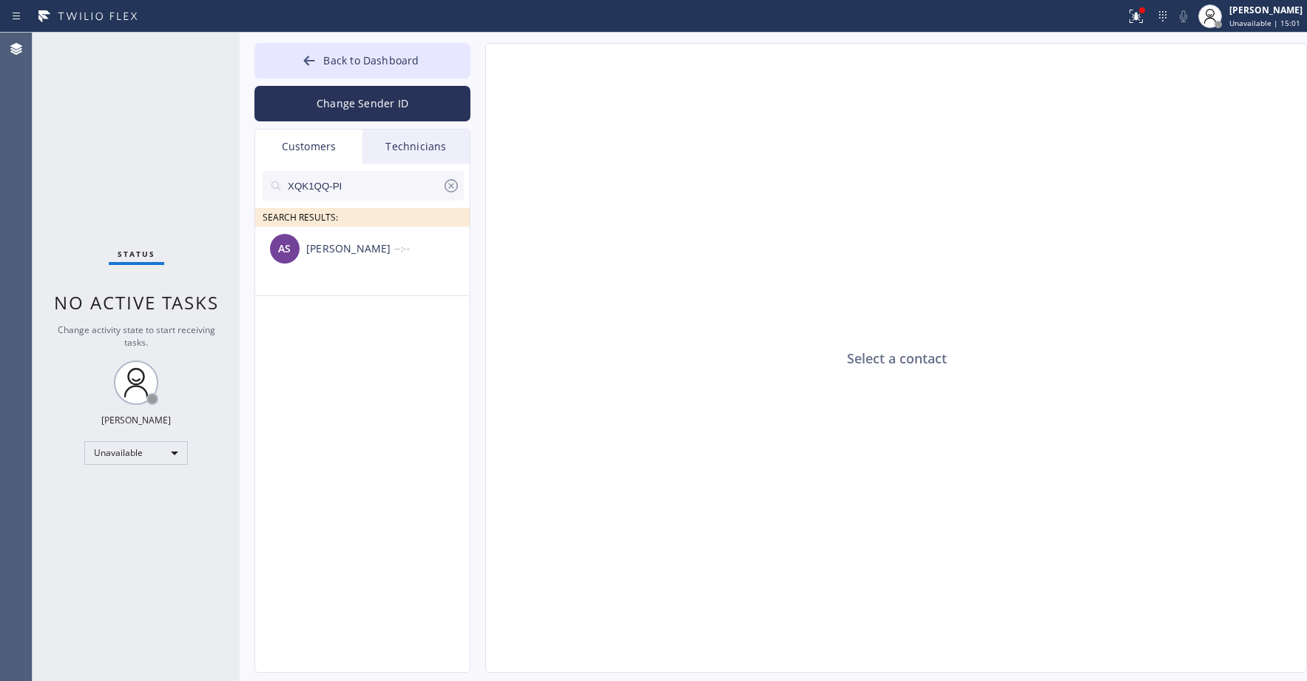
type input "XQK1QQ-PI"
click at [337, 275] on li "AS [PERSON_NAME] --:--" at bounding box center [363, 261] width 216 height 70
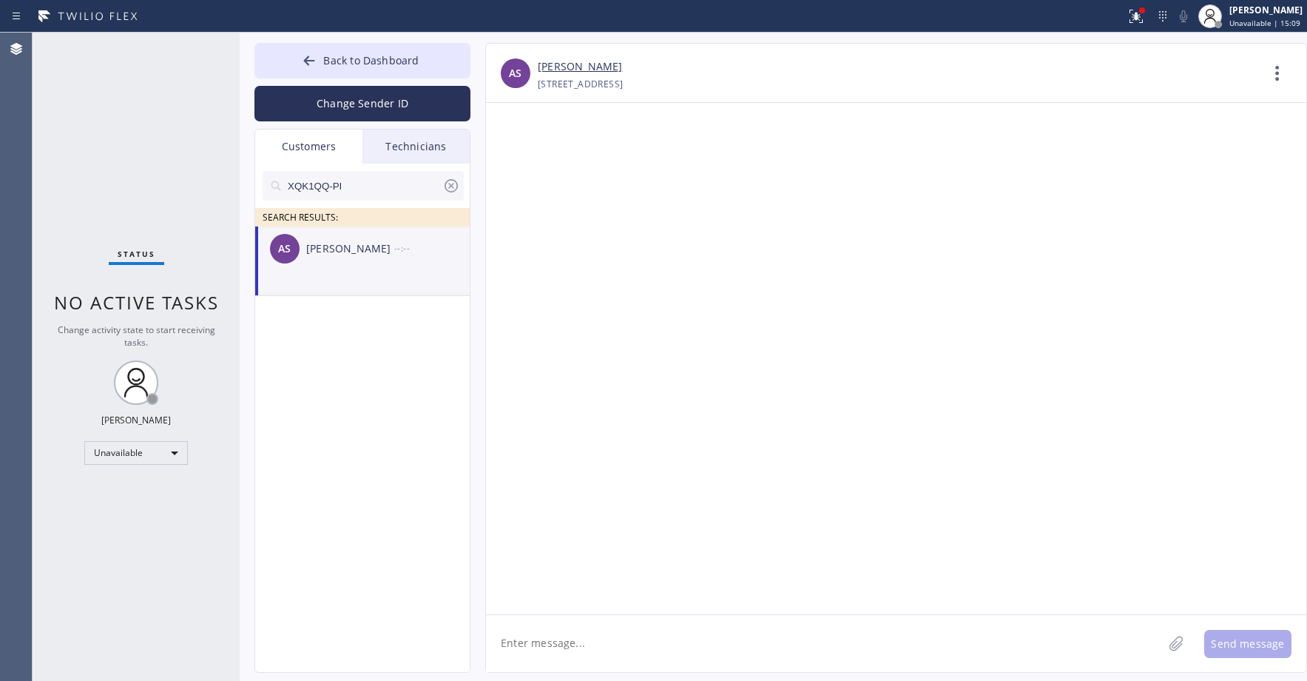
click at [580, 633] on textarea at bounding box center [824, 643] width 677 height 57
paste textarea "Viking Repair Service"
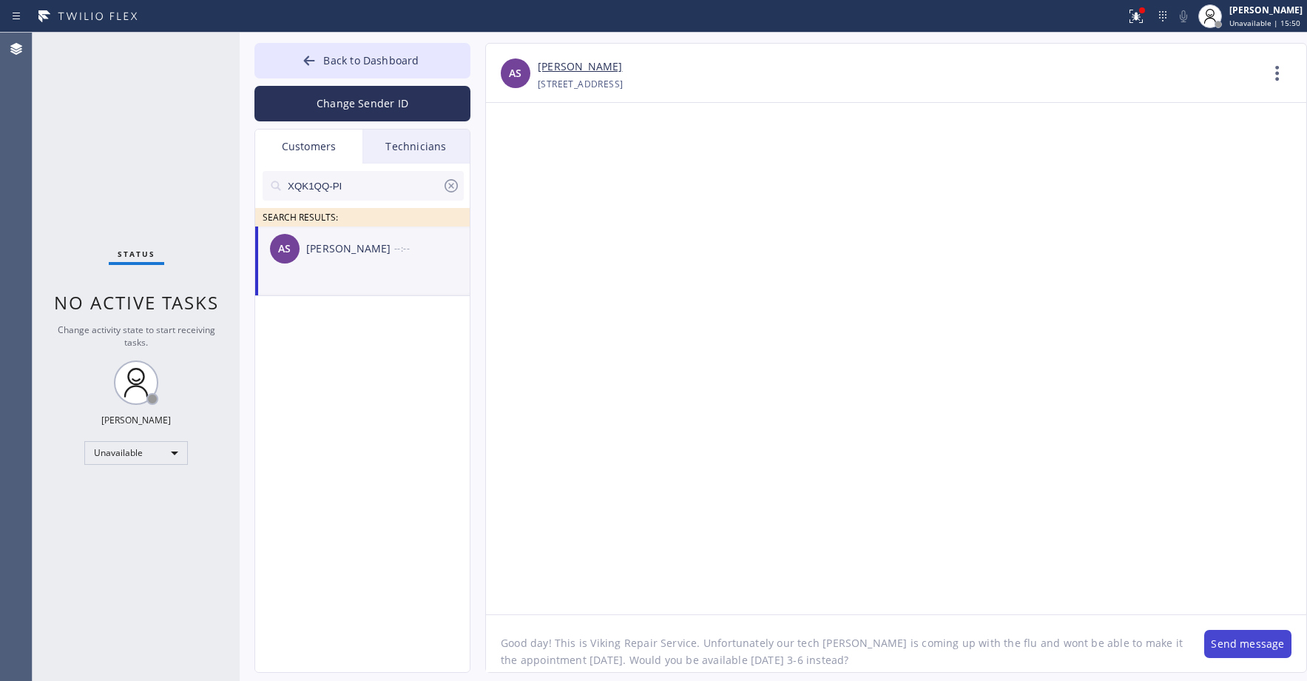
type textarea "Good day! This is Viking Repair Service. Unfortunately our tech [PERSON_NAME] i…"
click at [1243, 653] on button "Send message" at bounding box center [1248, 644] width 87 height 28
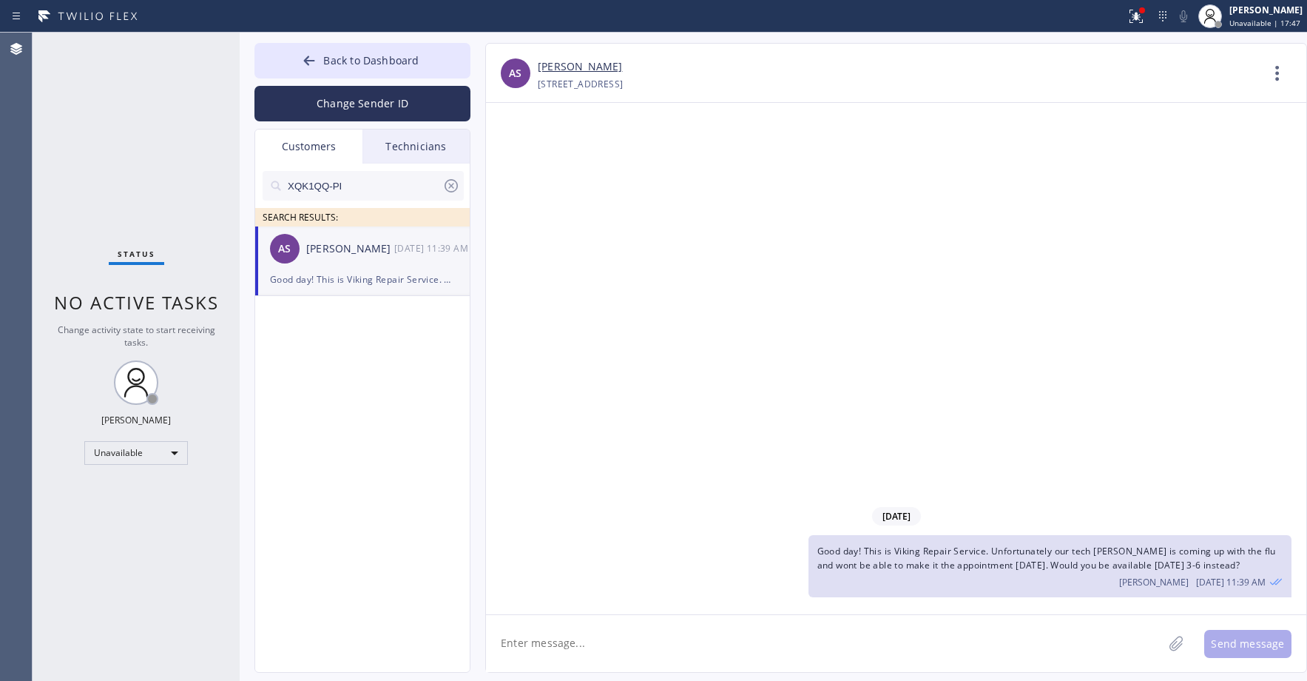
drag, startPoint x: 138, startPoint y: 149, endPoint x: 166, endPoint y: 436, distance: 288.5
click at [138, 156] on div "Status No active tasks Change activity state to start receiving tasks. [PERSON_…" at bounding box center [136, 357] width 207 height 648
click at [444, 186] on icon at bounding box center [451, 186] width 18 height 18
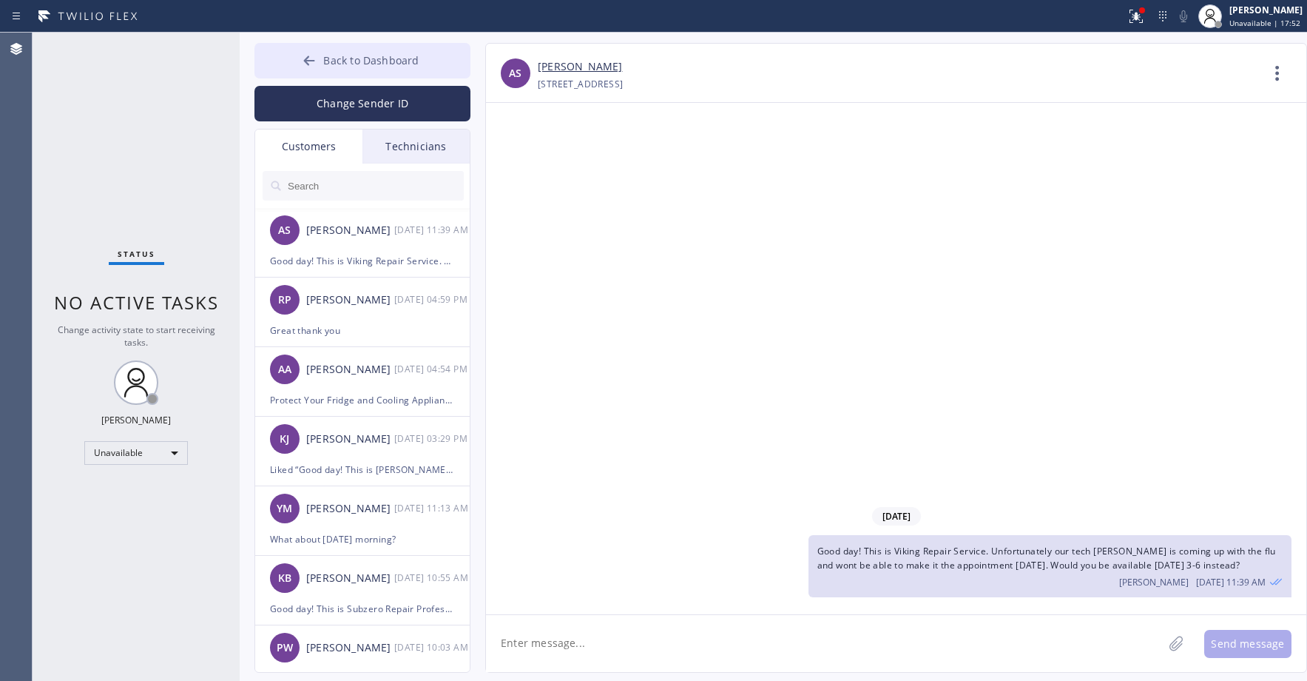
click at [374, 60] on span "Back to Dashboard" at bounding box center [370, 60] width 95 height 14
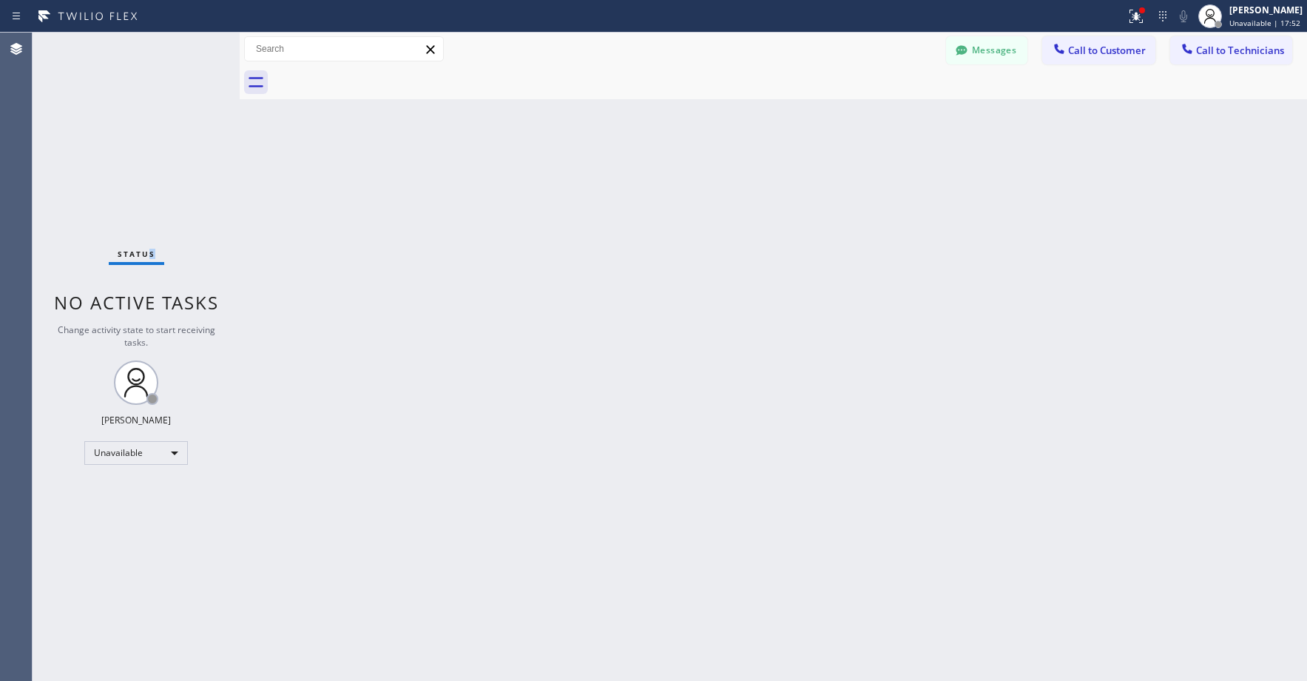
click at [145, 139] on div "Status No active tasks Change activity state to start receiving tasks. [PERSON_…" at bounding box center [136, 357] width 207 height 648
click at [152, 118] on div "Status No active tasks Change activity state to start receiving tasks. [PERSON_…" at bounding box center [136, 357] width 207 height 648
click at [147, 162] on div "Status No active tasks Change activity state to start receiving tasks. [PERSON_…" at bounding box center [136, 357] width 207 height 648
drag, startPoint x: 112, startPoint y: 116, endPoint x: 115, endPoint y: 135, distance: 18.6
click at [114, 122] on div "Status No active tasks Change activity state to start receiving tasks. [PERSON_…" at bounding box center [136, 357] width 207 height 648
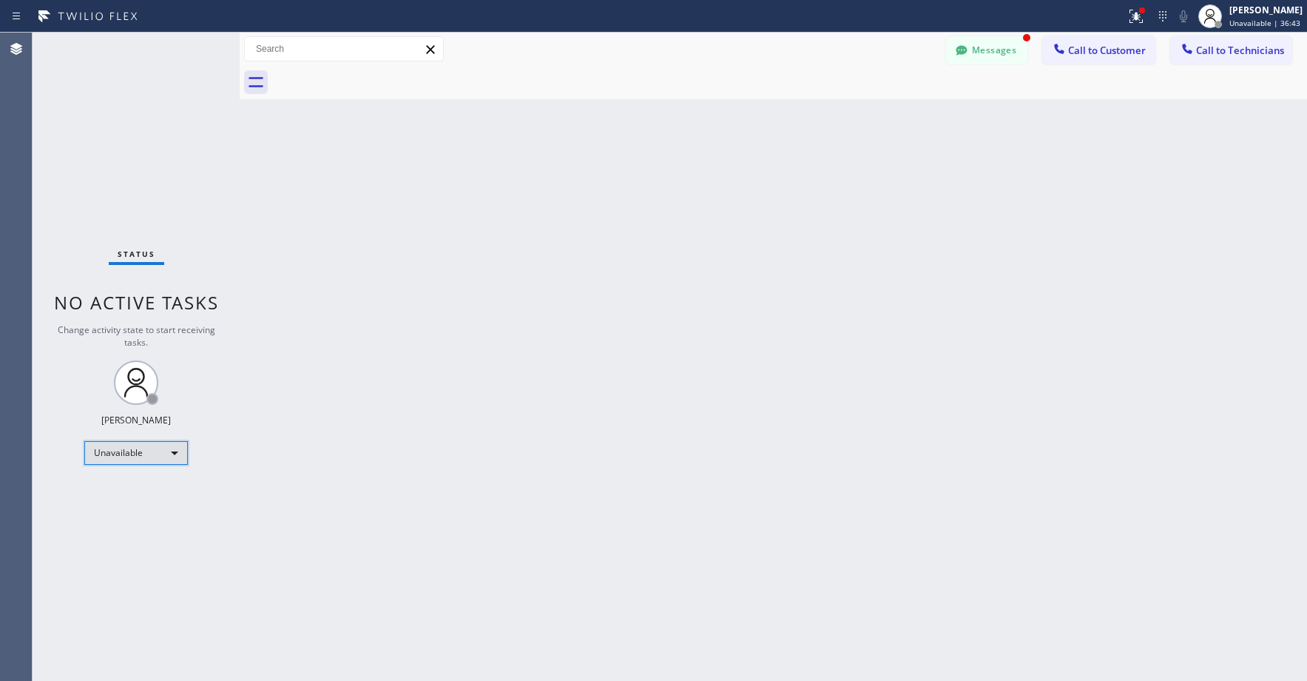
click at [107, 445] on div "Unavailable" at bounding box center [136, 453] width 104 height 24
click at [115, 524] on li "Break" at bounding box center [135, 529] width 101 height 18
click at [152, 142] on div "Status No active tasks Change activity state to start receiving tasks. [PERSON_…" at bounding box center [136, 357] width 207 height 648
